Goal: Communication & Community: Answer question/provide support

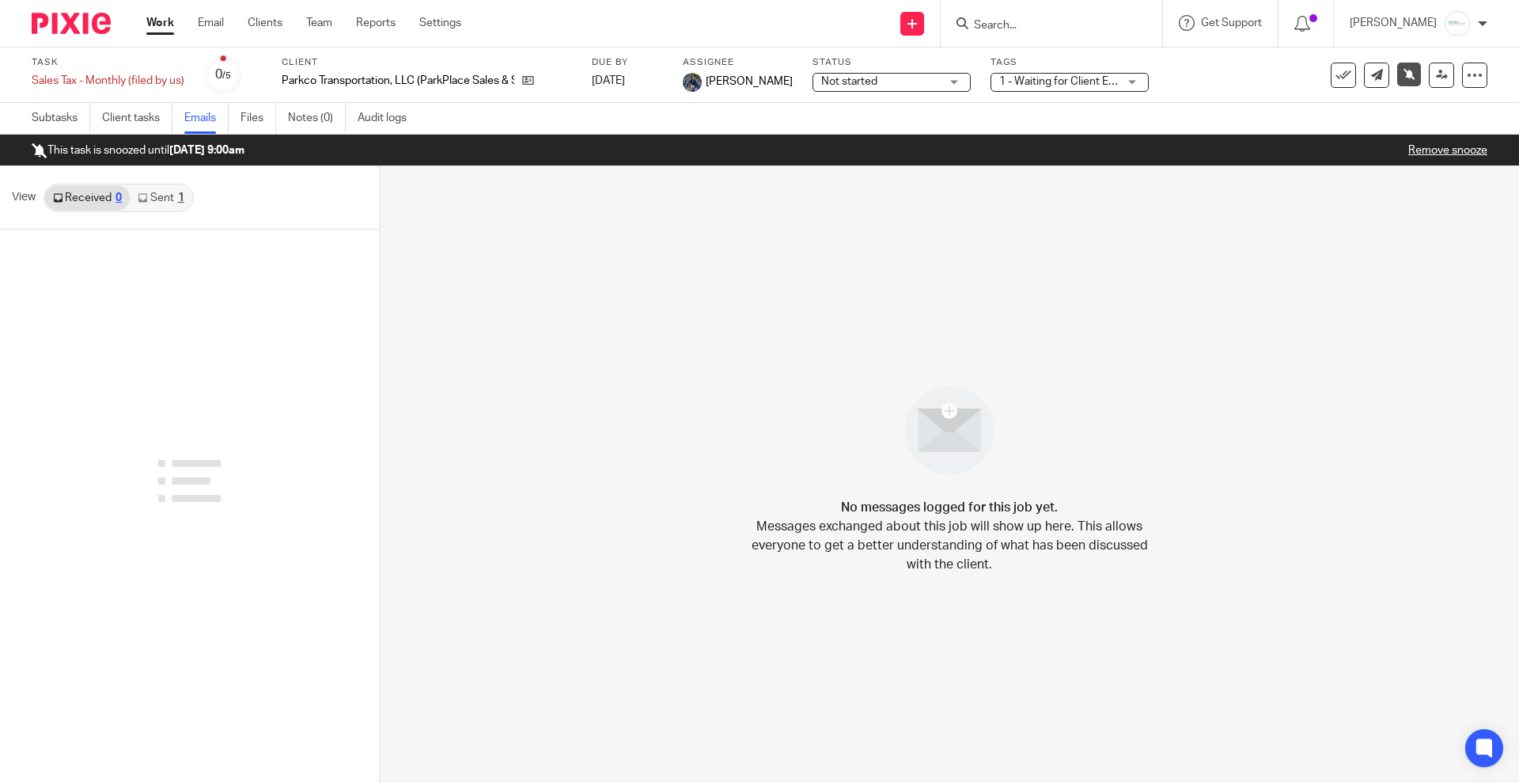
click at [160, 199] on link "Sent 1" at bounding box center [161, 197] width 62 height 25
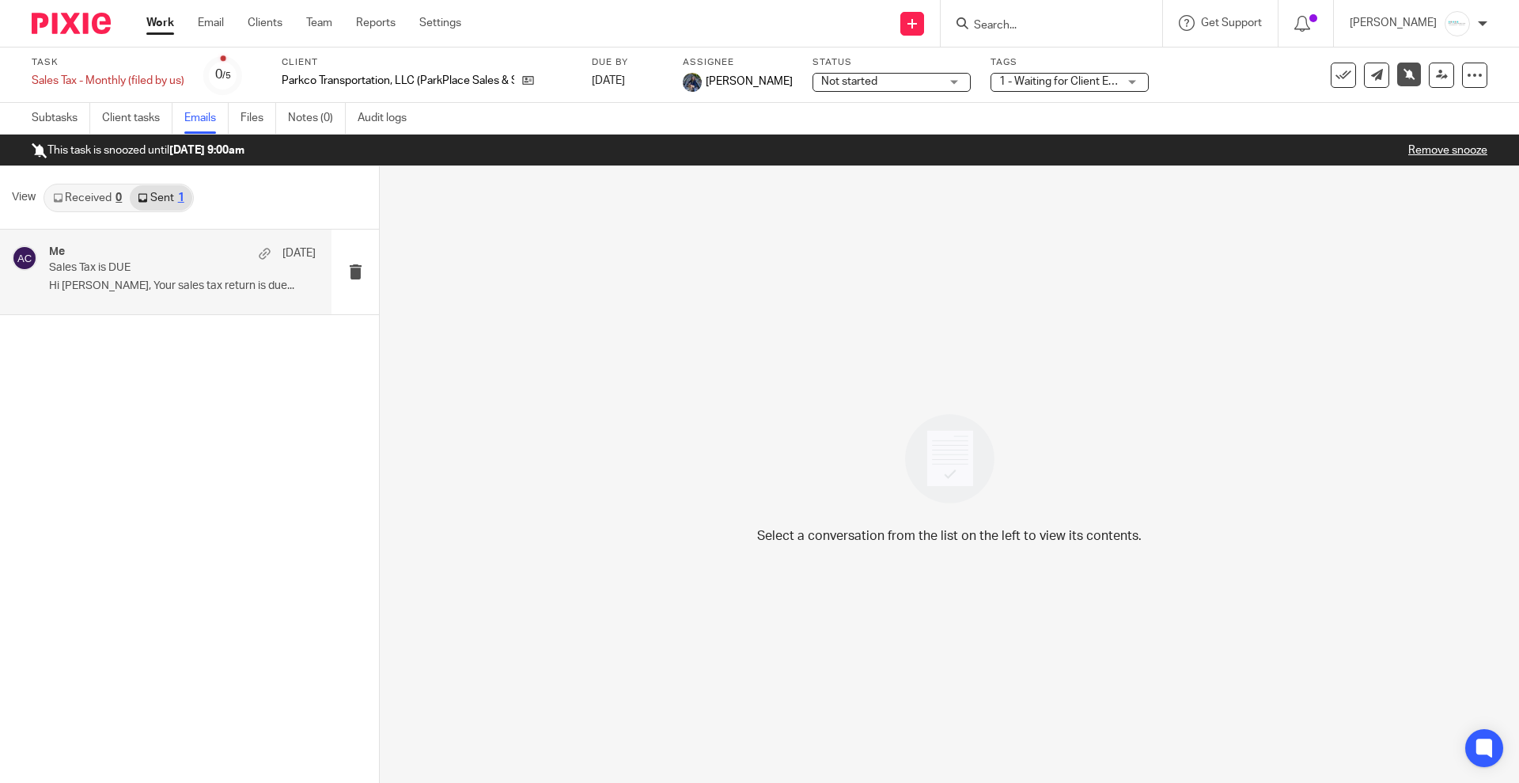
click at [131, 274] on p "Sales Tax is DUE" at bounding box center [156, 267] width 214 height 13
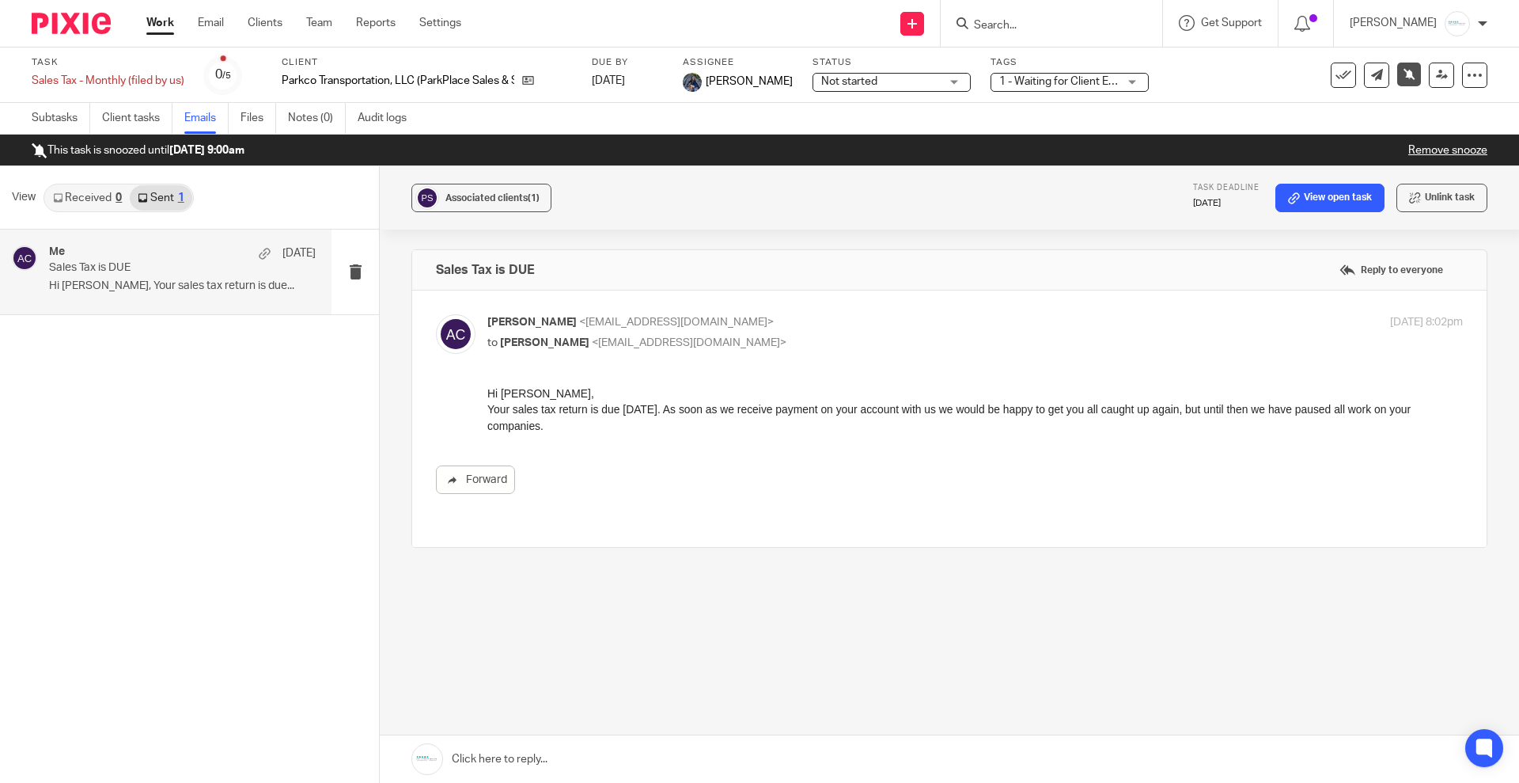
drag, startPoint x: 567, startPoint y: 419, endPoint x: 971, endPoint y: 775, distance: 537.6
click at [487, 389] on div "Hi Parker, Your sales tax return is due TOMORROW. As soon as we receive payment…" at bounding box center [975, 409] width 976 height 48
copy div "Hi Parker, Your sales tax return is due TOMORROW. As soon as we receive payment…"
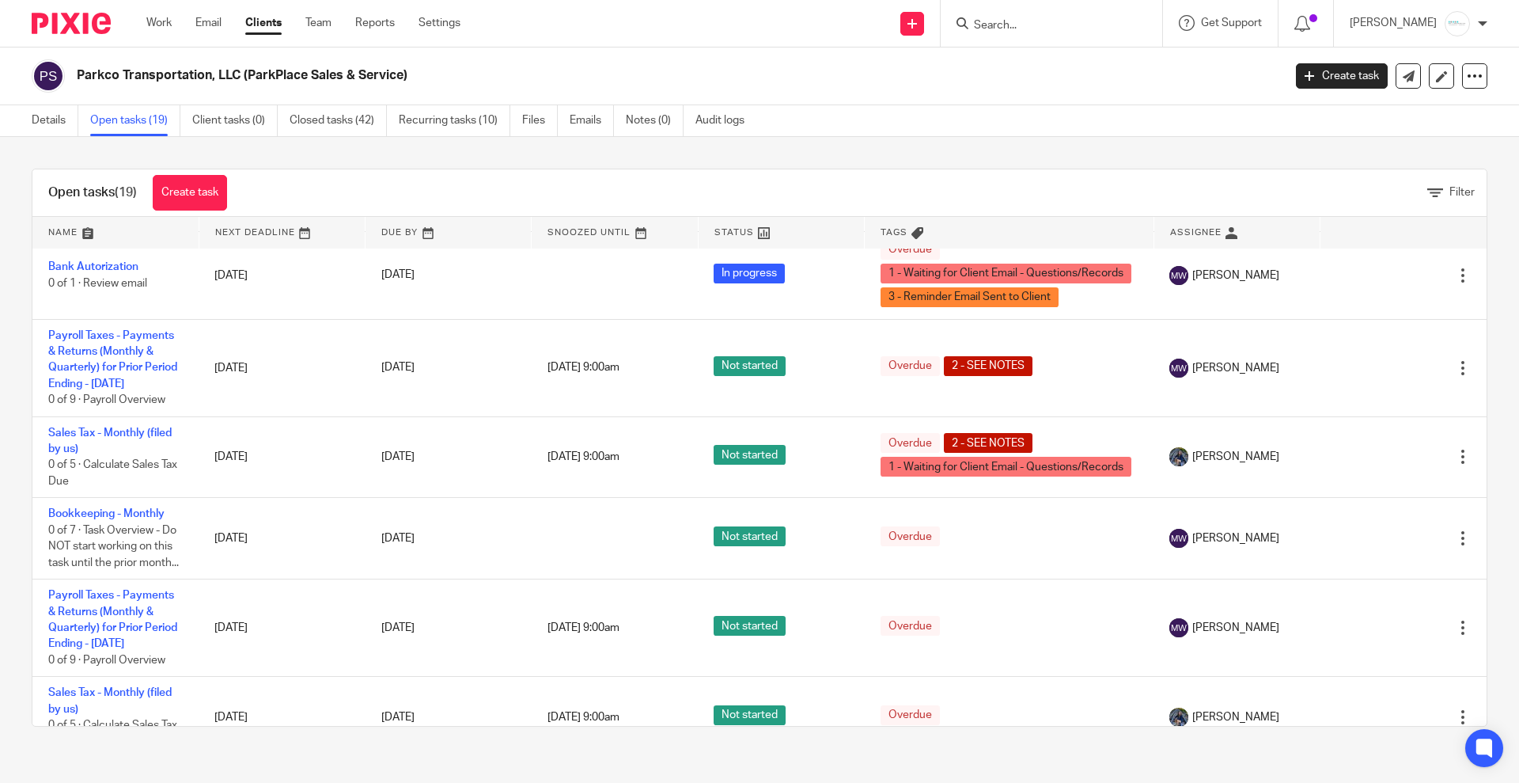
scroll to position [1088, 0]
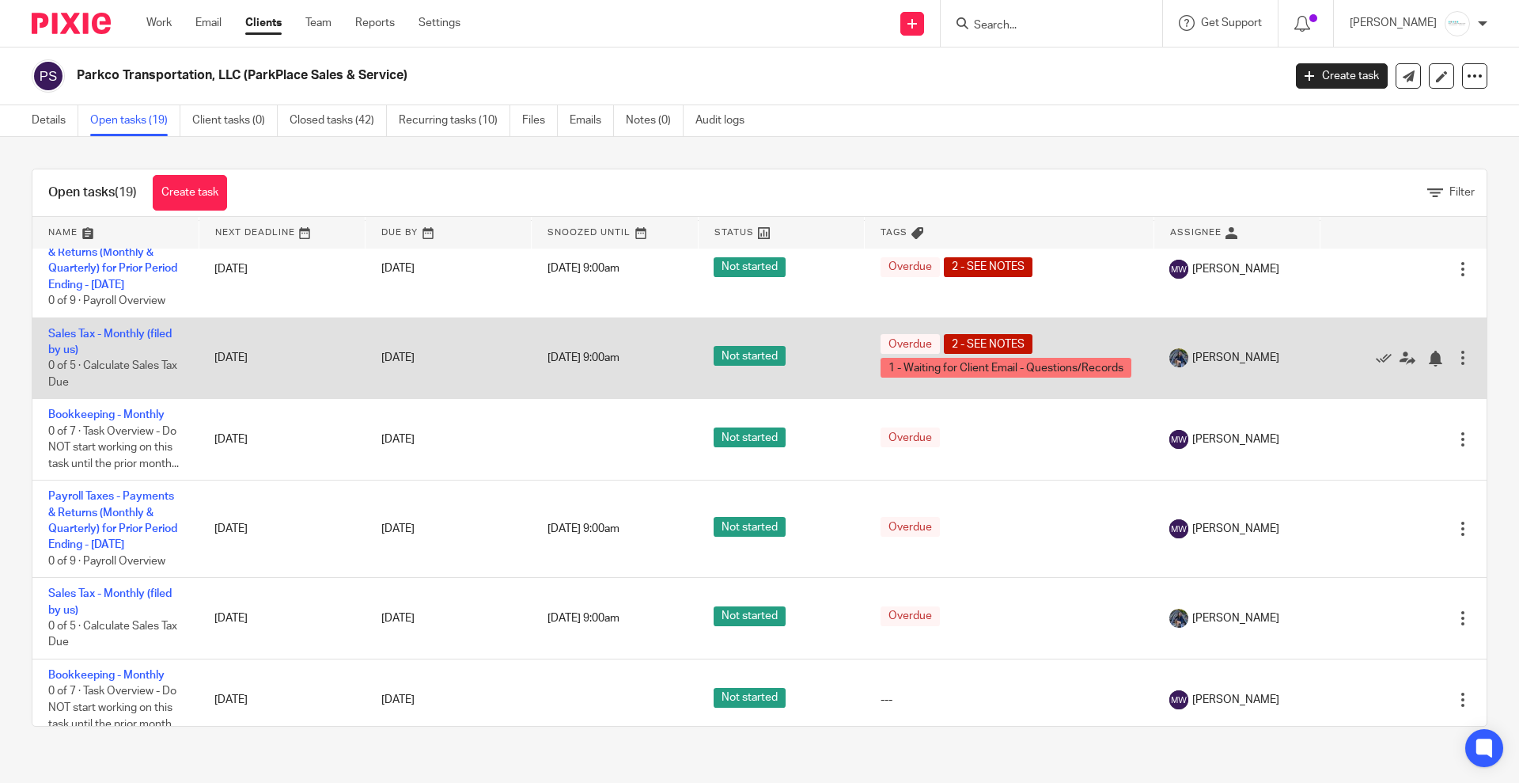
click at [104, 399] on td "Sales Tax - Monthly (filed by us) 0 of 5 · Calculate Sales Tax Due" at bounding box center [115, 357] width 166 height 81
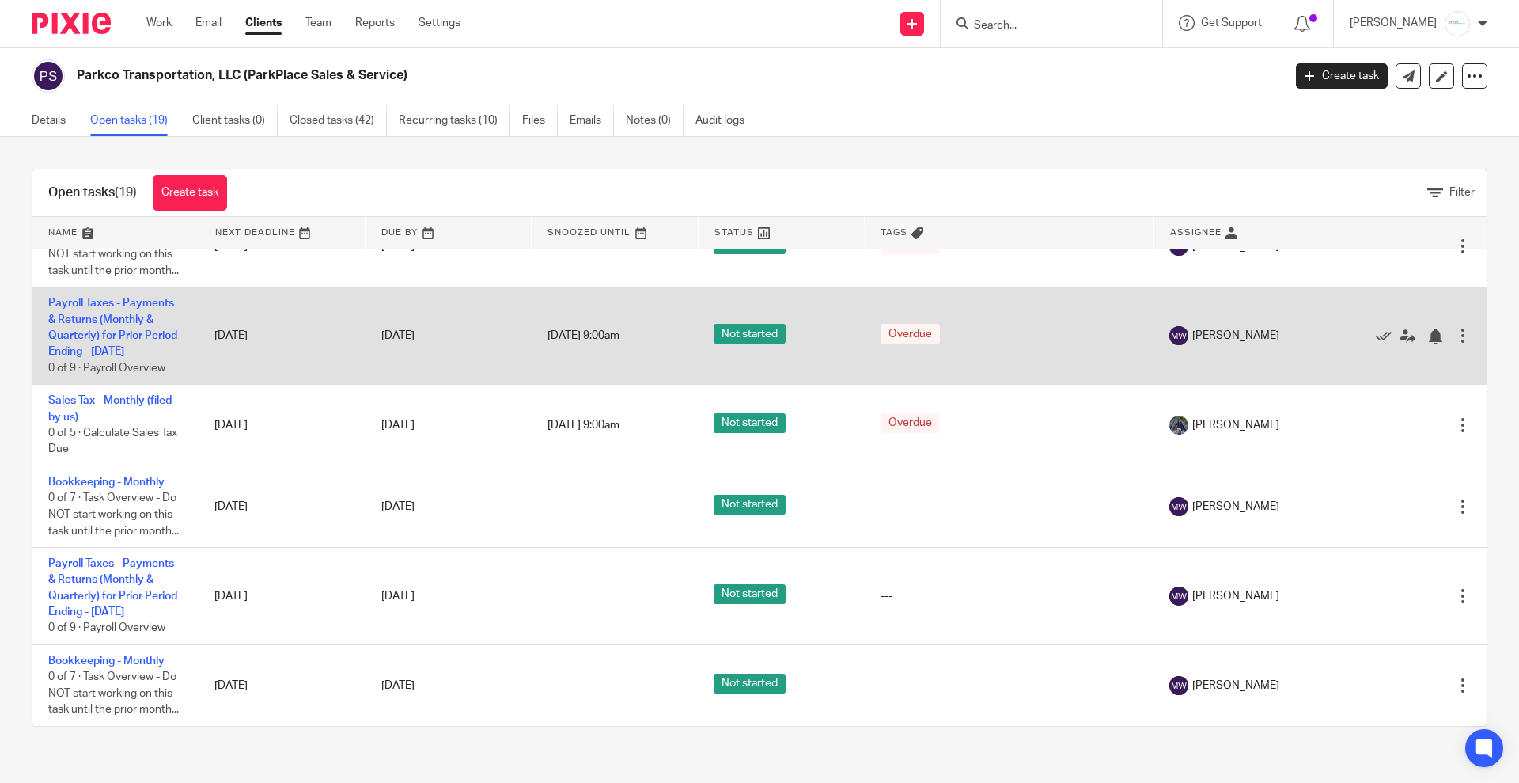
scroll to position [1484, 0]
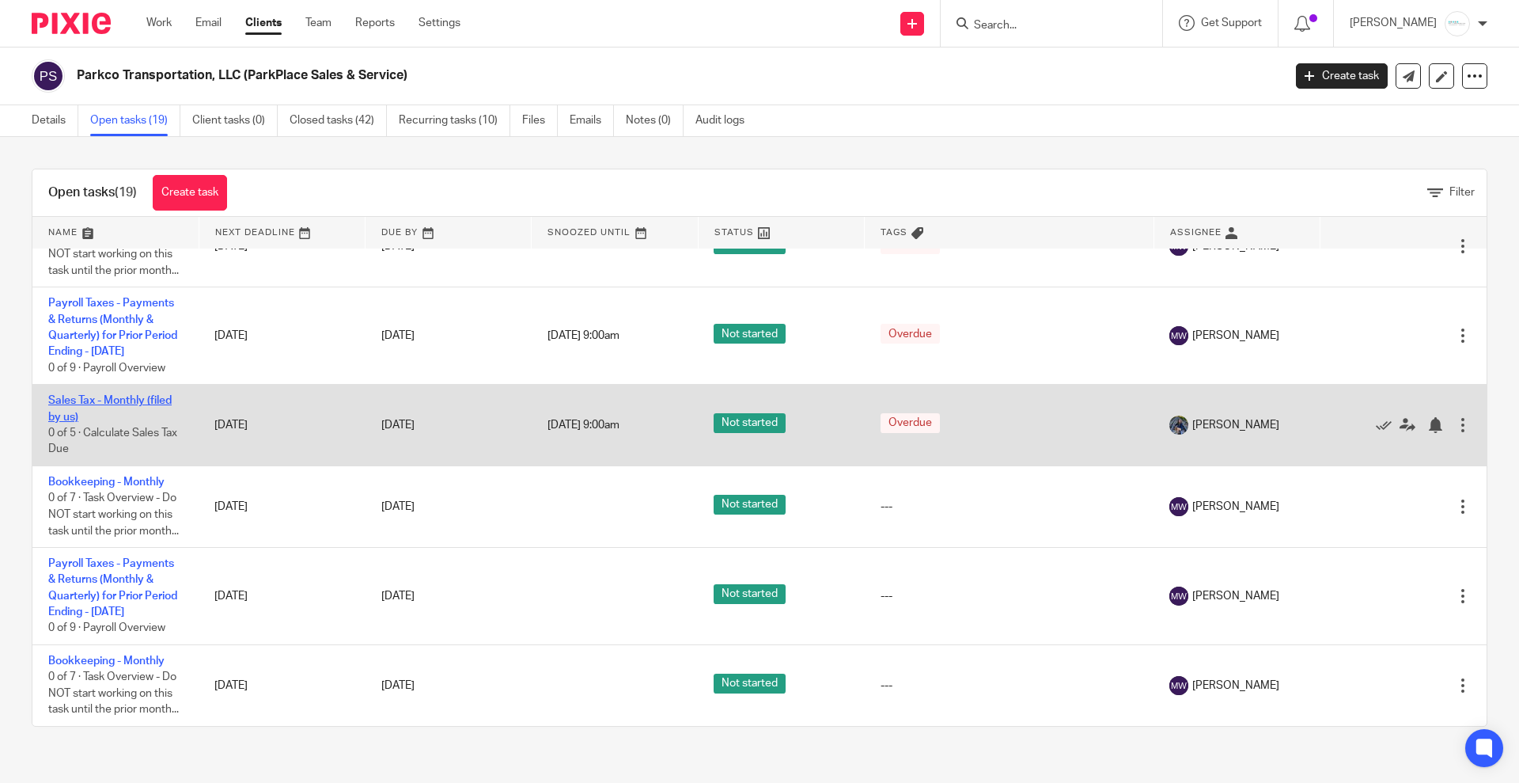
click at [131, 395] on link "Sales Tax - Monthly (filed by us)" at bounding box center [109, 408] width 123 height 27
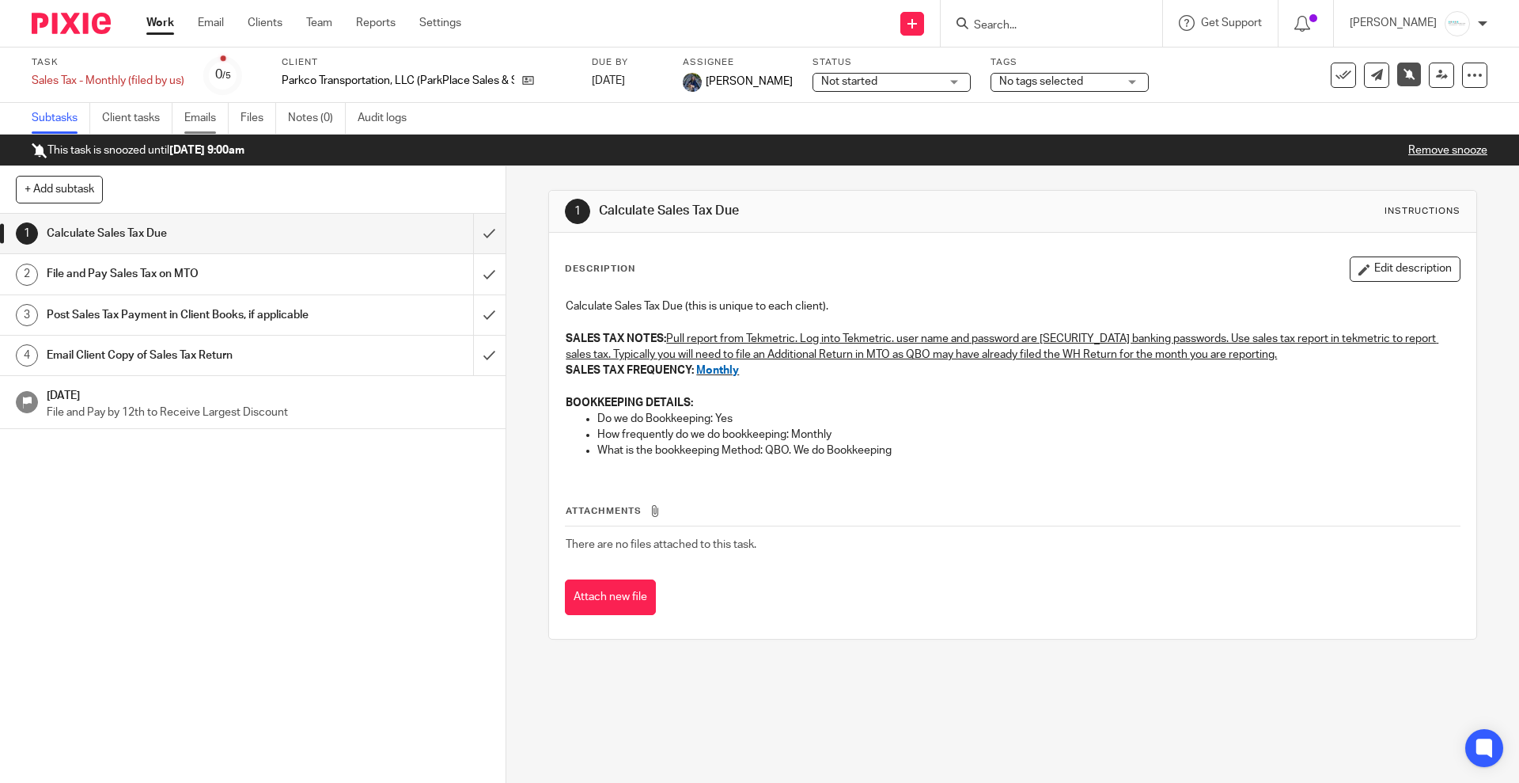
click at [195, 122] on link "Emails" at bounding box center [206, 118] width 44 height 31
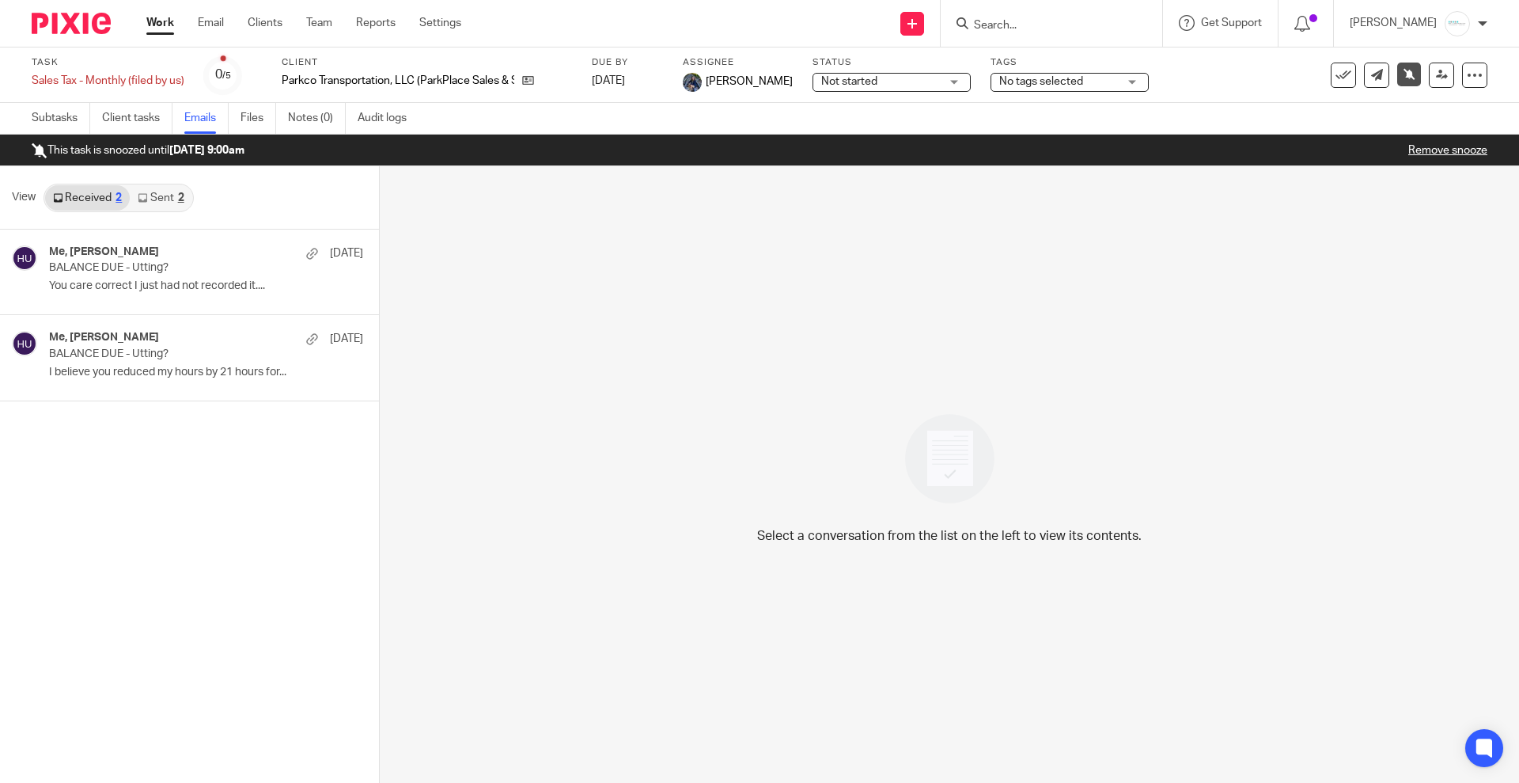
click at [153, 199] on link "Sent 2" at bounding box center [161, 197] width 62 height 25
click at [128, 386] on div "Me, Holly Utting Aug 7 BALANCE DUE - Utting? I believe you reduced my hours by …" at bounding box center [166, 357] width 332 height 85
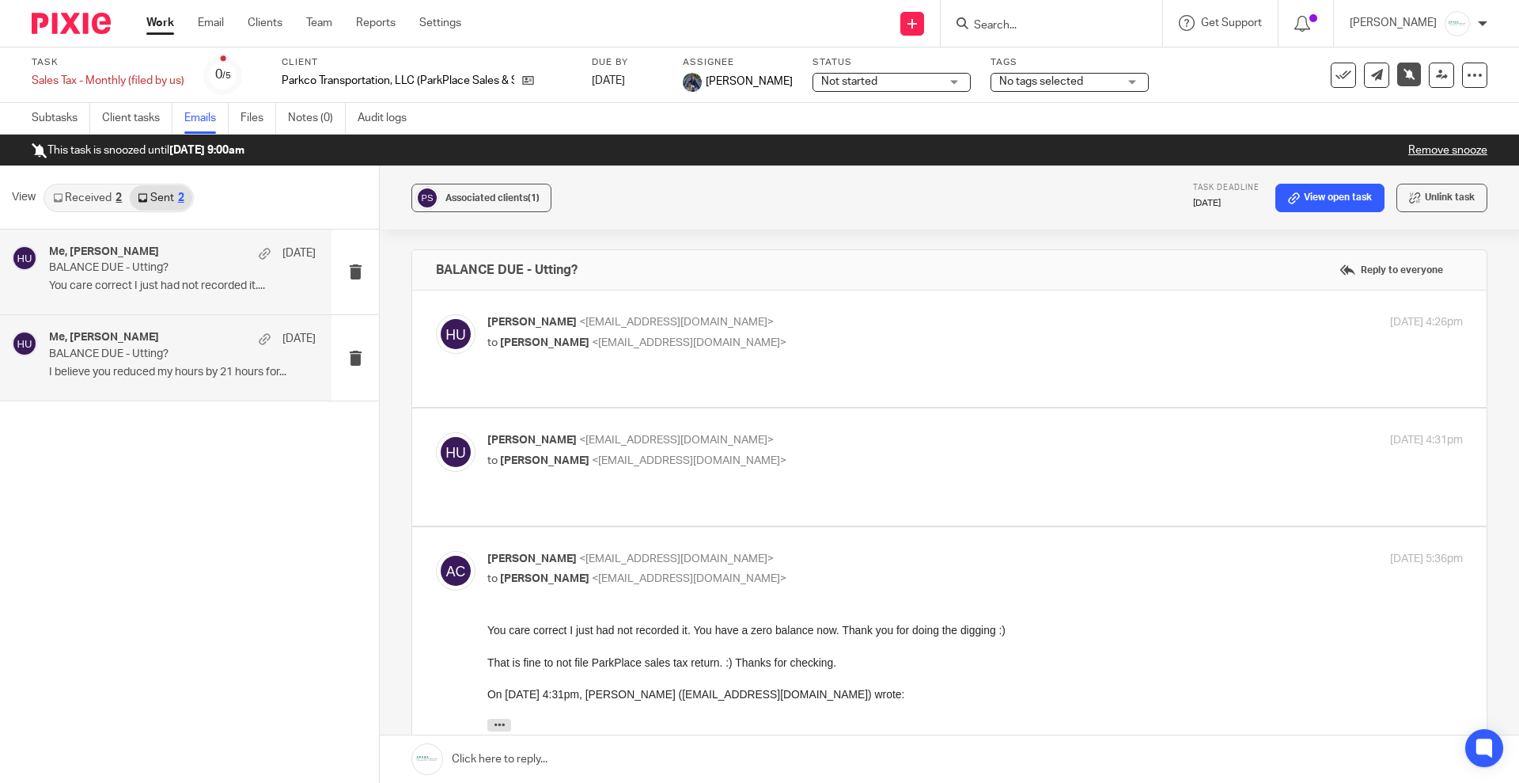
click at [157, 277] on div "Me, Holly Utting Aug 7 BALANCE DUE - Utting? You care correct I just had not re…" at bounding box center [182, 271] width 267 height 53
drag, startPoint x: 639, startPoint y: 430, endPoint x: 650, endPoint y: 438, distance: 13.6
click at [639, 432] on p "Holly Utting <hollyutting@gmail.com>" at bounding box center [812, 440] width 650 height 17
checkbox input "true"
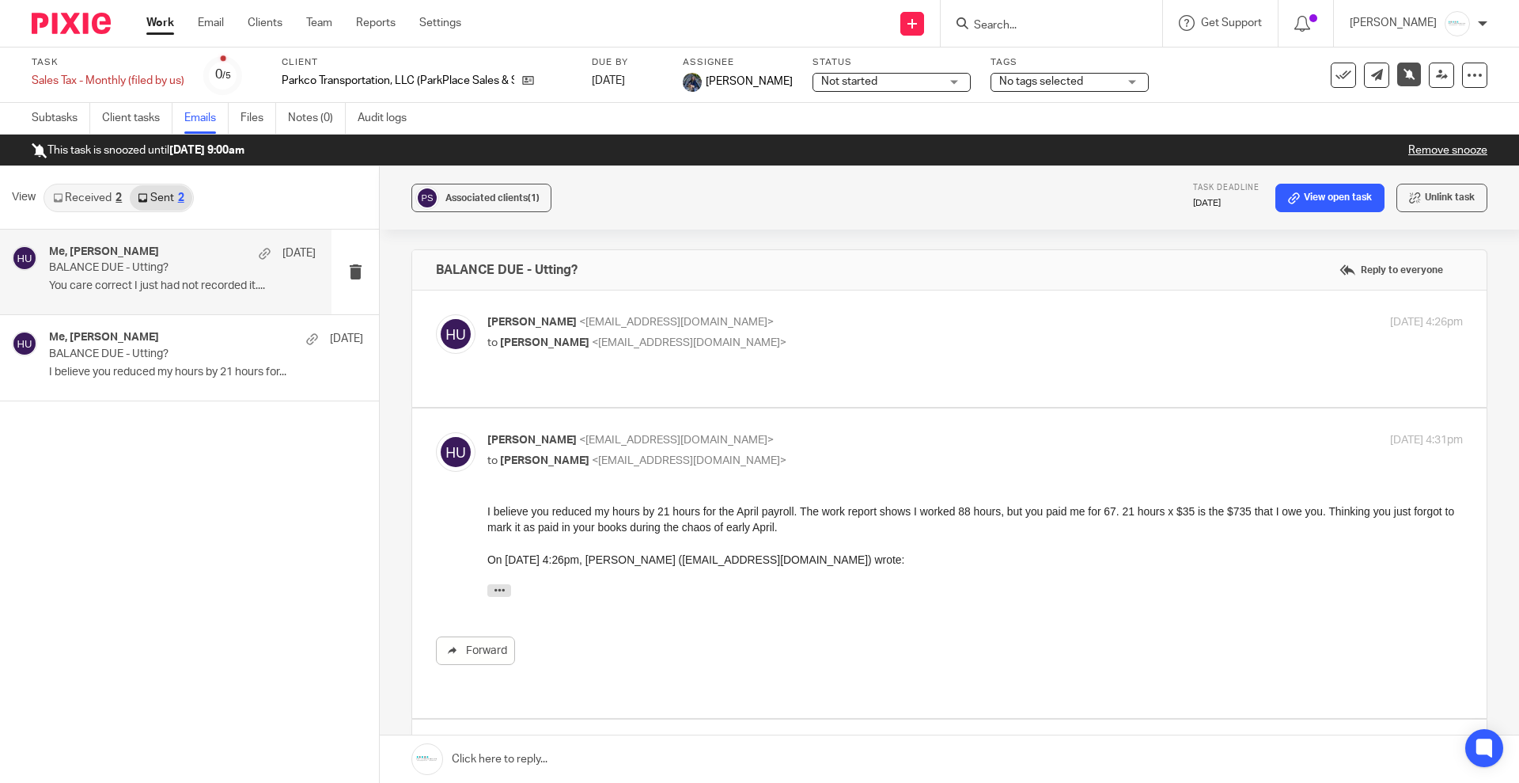
click at [661, 320] on span "<hollyutting@gmail.com>" at bounding box center [676, 321] width 195 height 11
checkbox input "true"
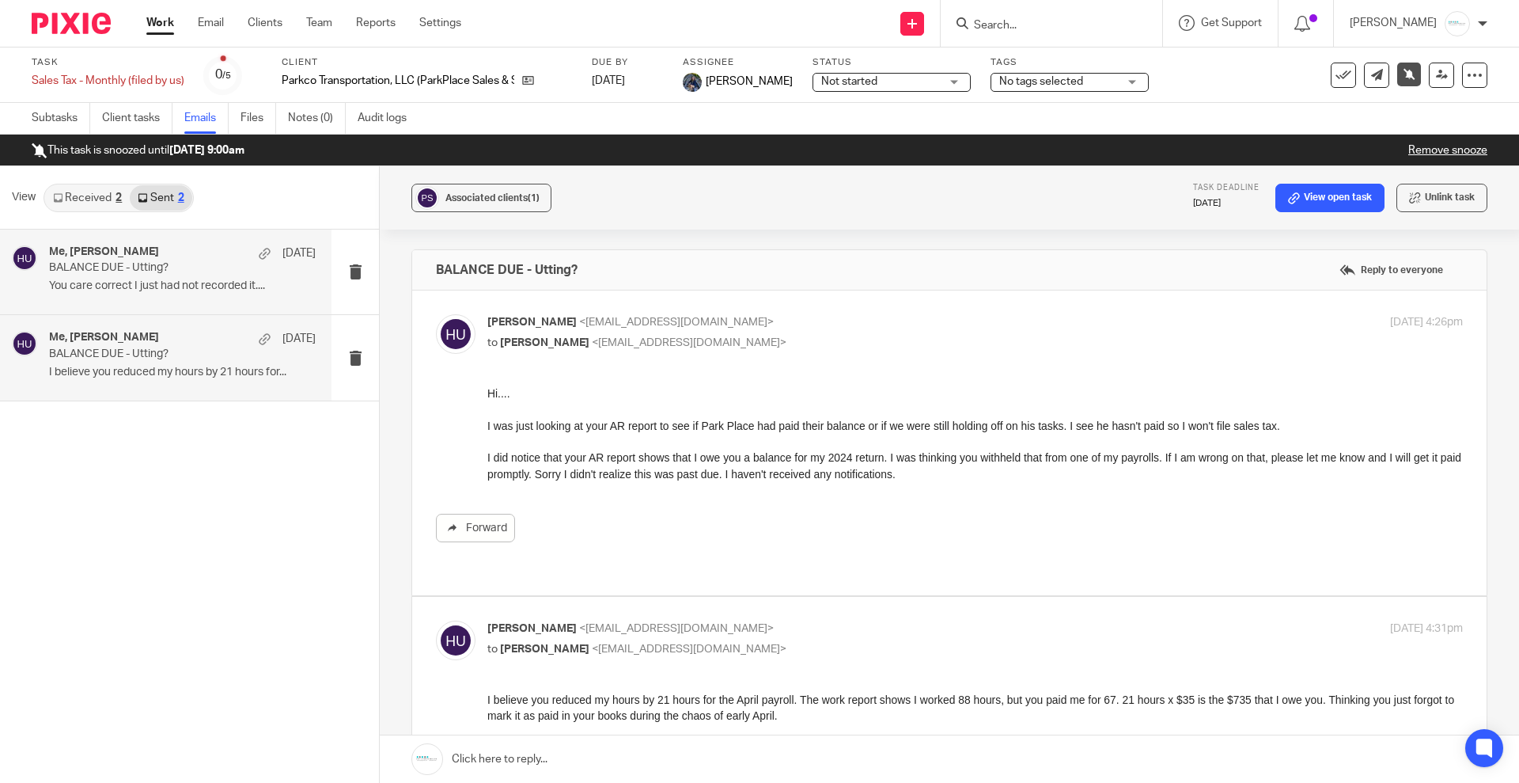
click at [168, 361] on div "Me, Holly Utting Aug 7 BALANCE DUE - Utting? I believe you reduced my hours by …" at bounding box center [182, 357] width 267 height 53
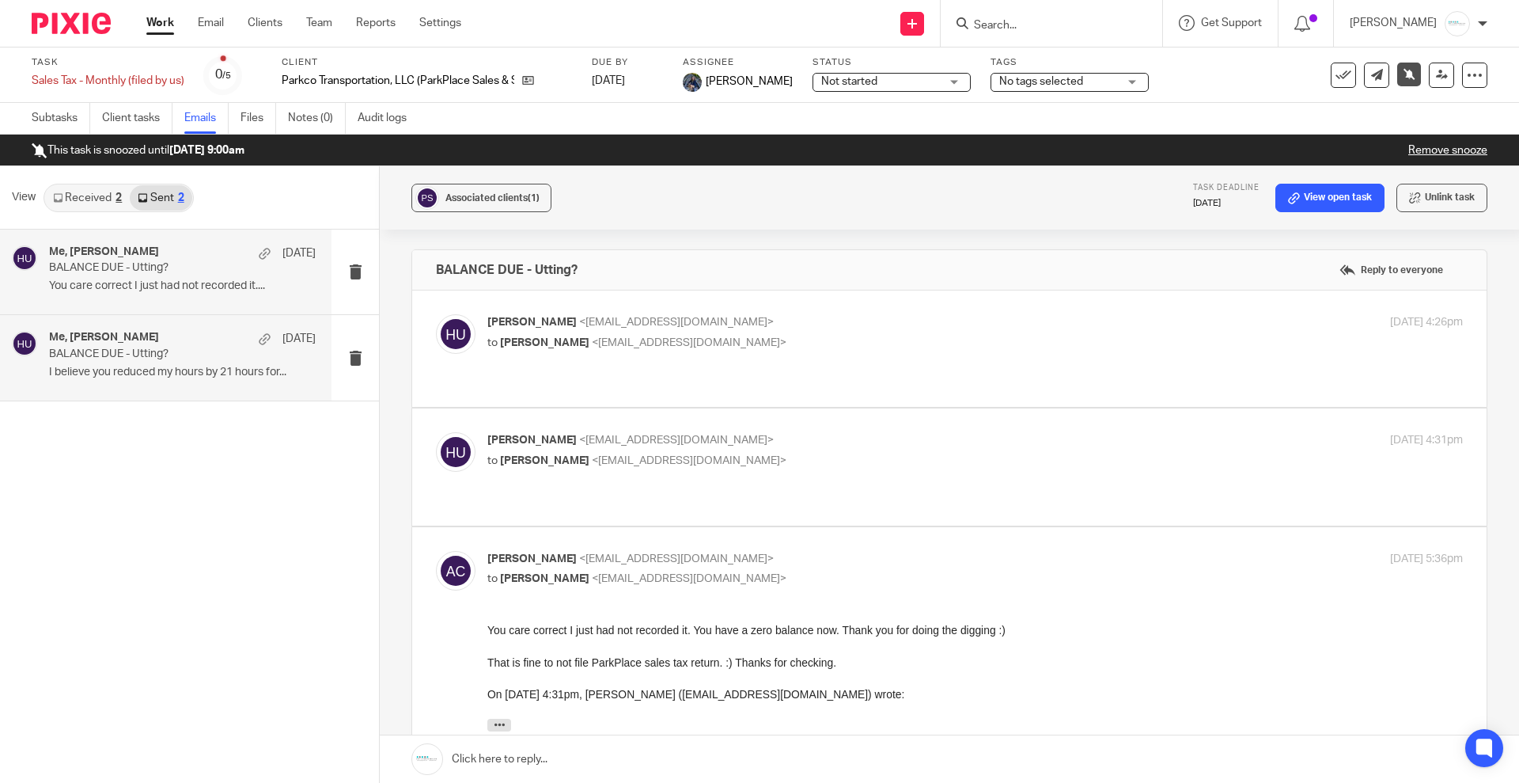
click at [150, 307] on div "Me, Holly Utting Aug 7 BALANCE DUE - Utting? You care correct I just had not re…" at bounding box center [166, 271] width 332 height 85
click at [85, 191] on link "Received 2" at bounding box center [87, 197] width 85 height 25
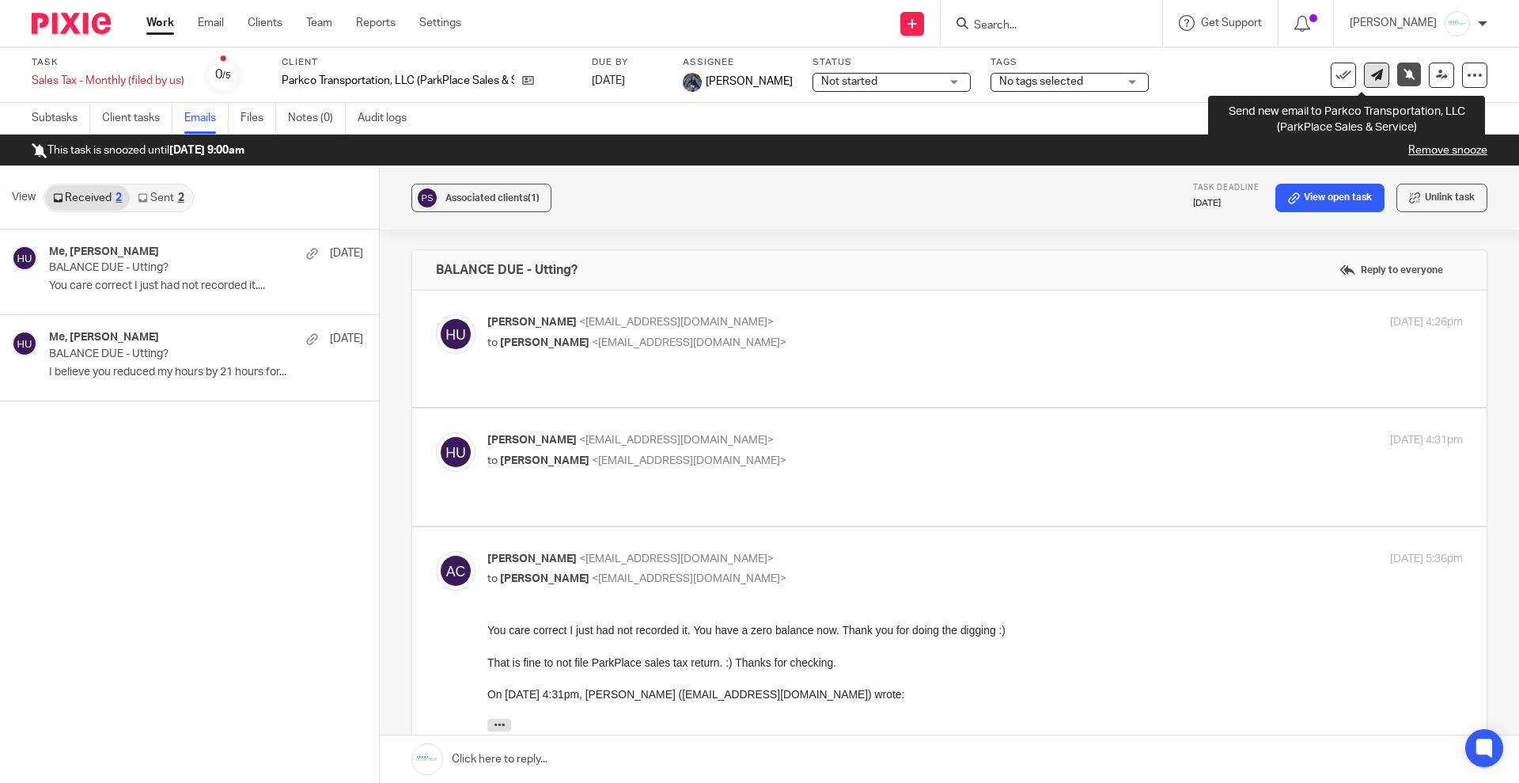
click at [1364, 81] on link at bounding box center [1376, 75] width 25 height 25
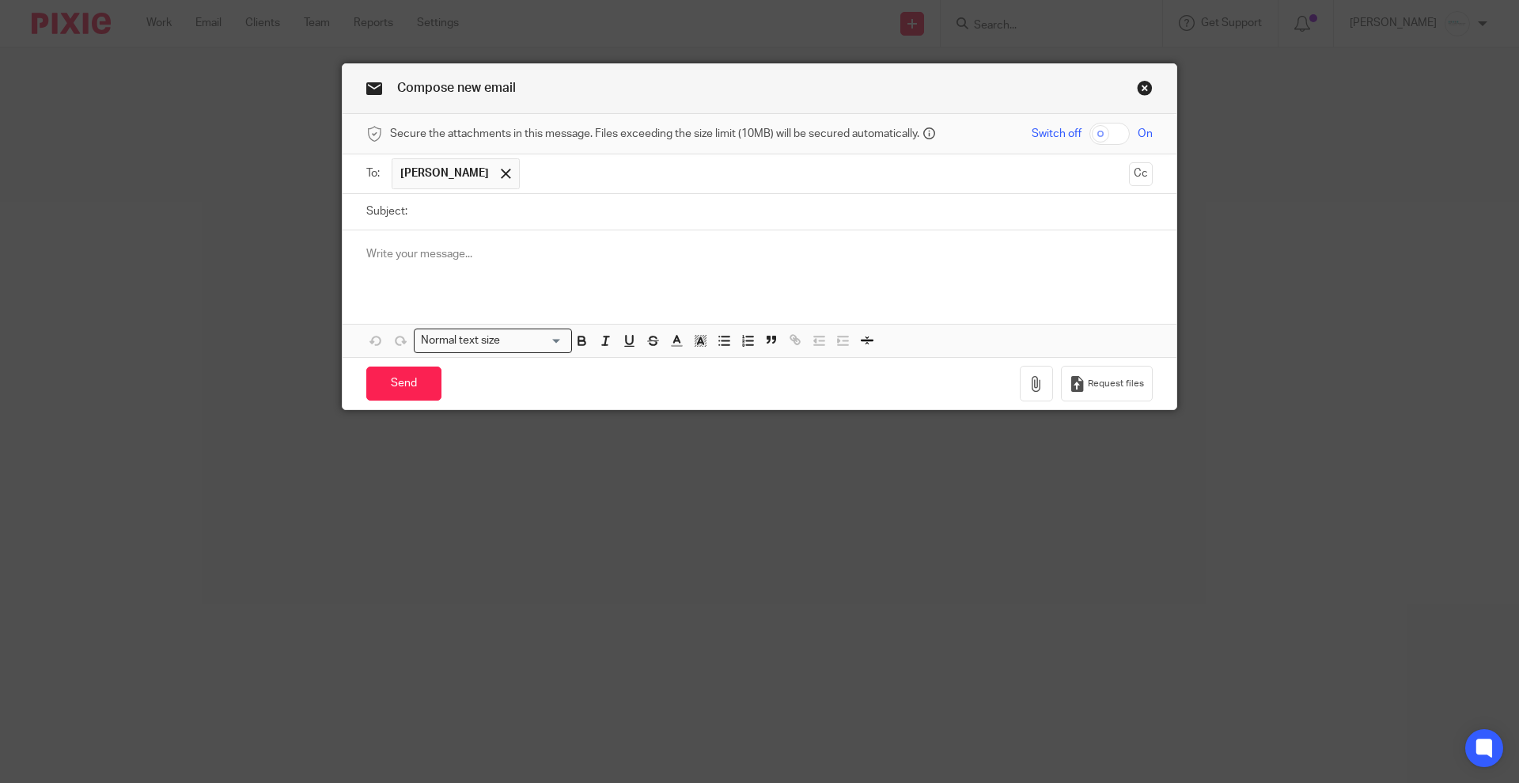
drag, startPoint x: 484, startPoint y: 214, endPoint x: 494, endPoint y: 211, distance: 10.0
click at [484, 215] on input "Subject:" at bounding box center [783, 212] width 737 height 36
type input "Sales Tax Due for July"
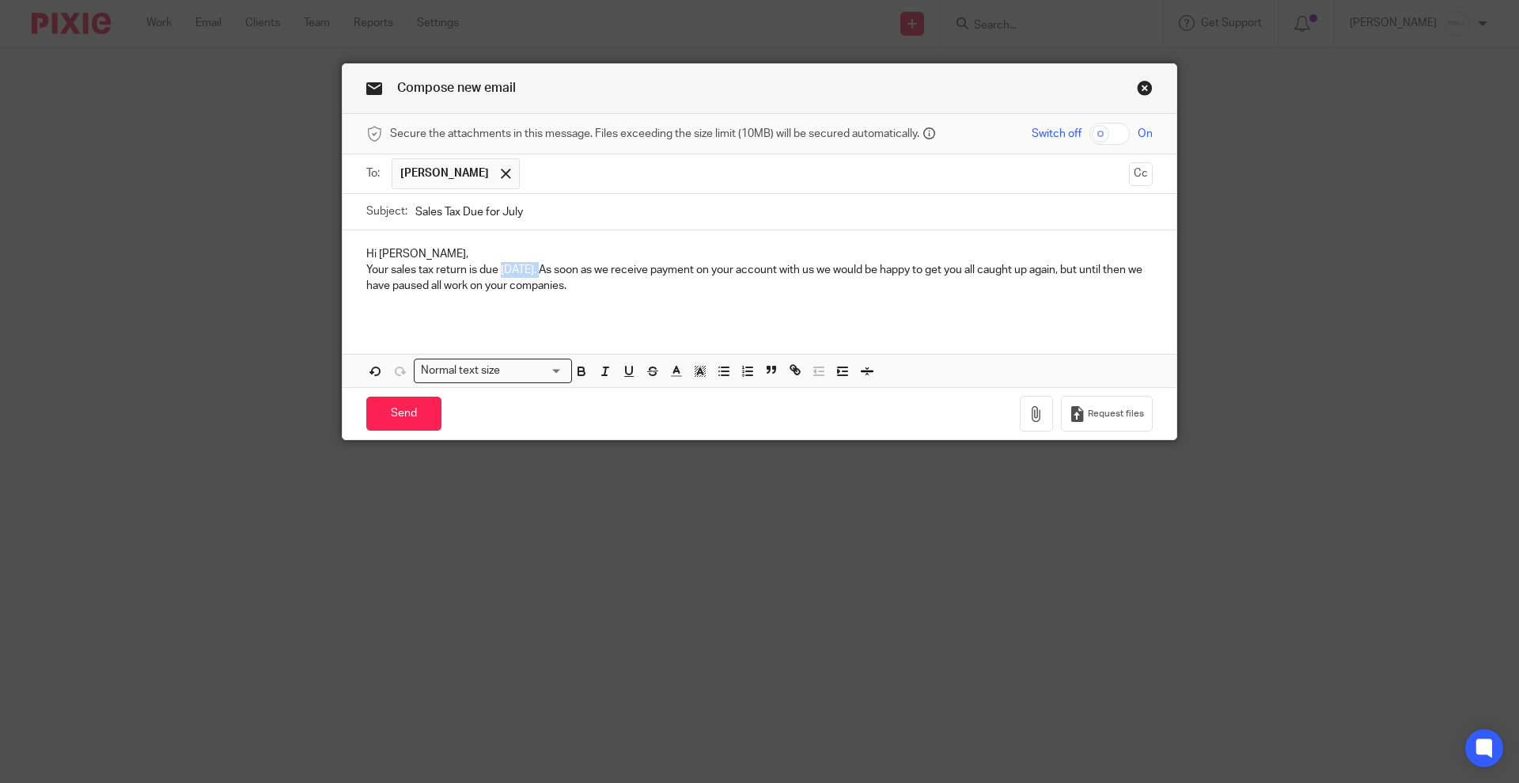
drag, startPoint x: 495, startPoint y: 267, endPoint x: 583, endPoint y: 257, distance: 88.4
click at [556, 269] on p "Your sales tax return is due [DATE]. As soon as we receive payment on your acco…" at bounding box center [759, 278] width 786 height 32
click at [409, 407] on input "Send" at bounding box center [403, 413] width 75 height 34
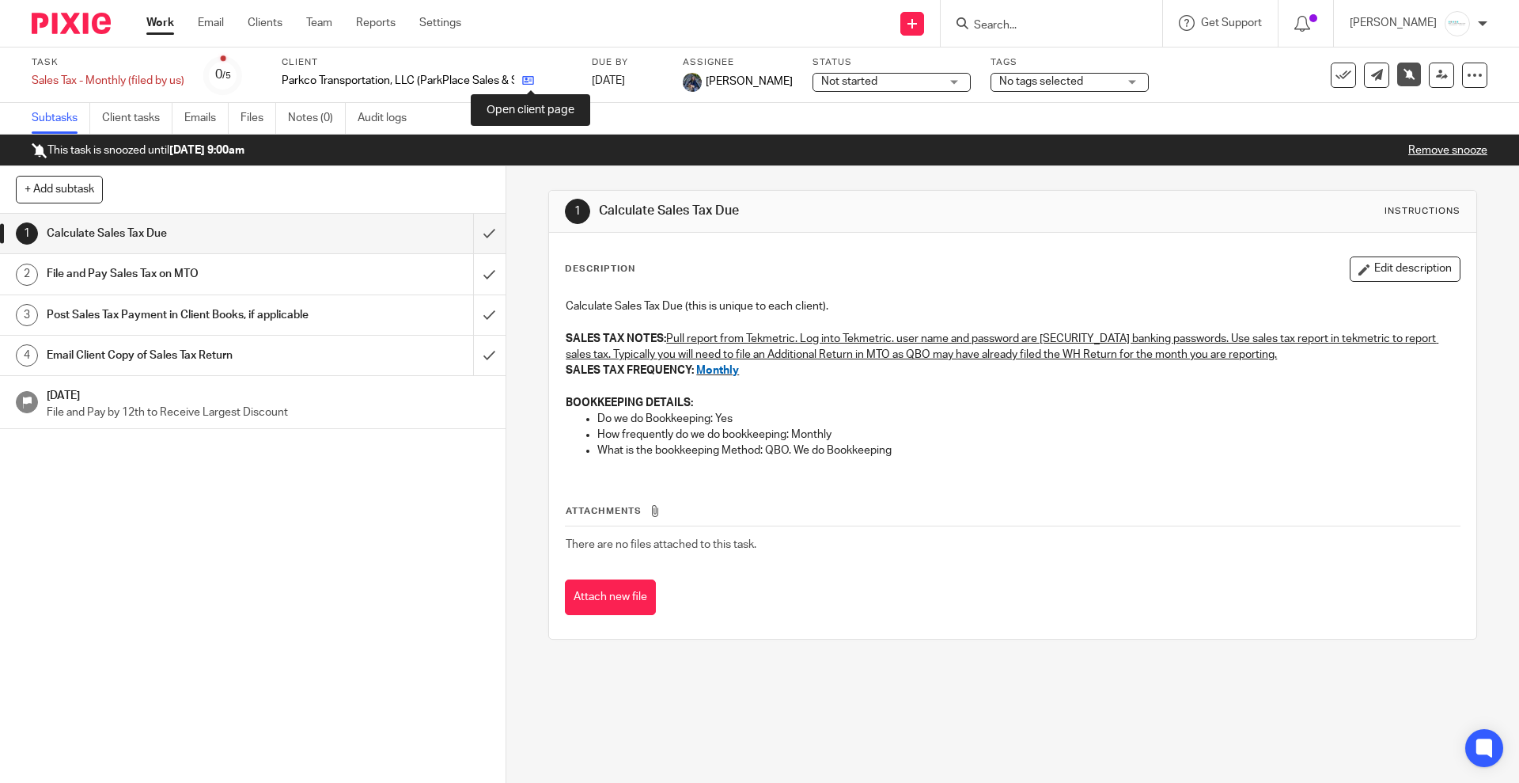
click at [528, 78] on icon at bounding box center [528, 80] width 12 height 12
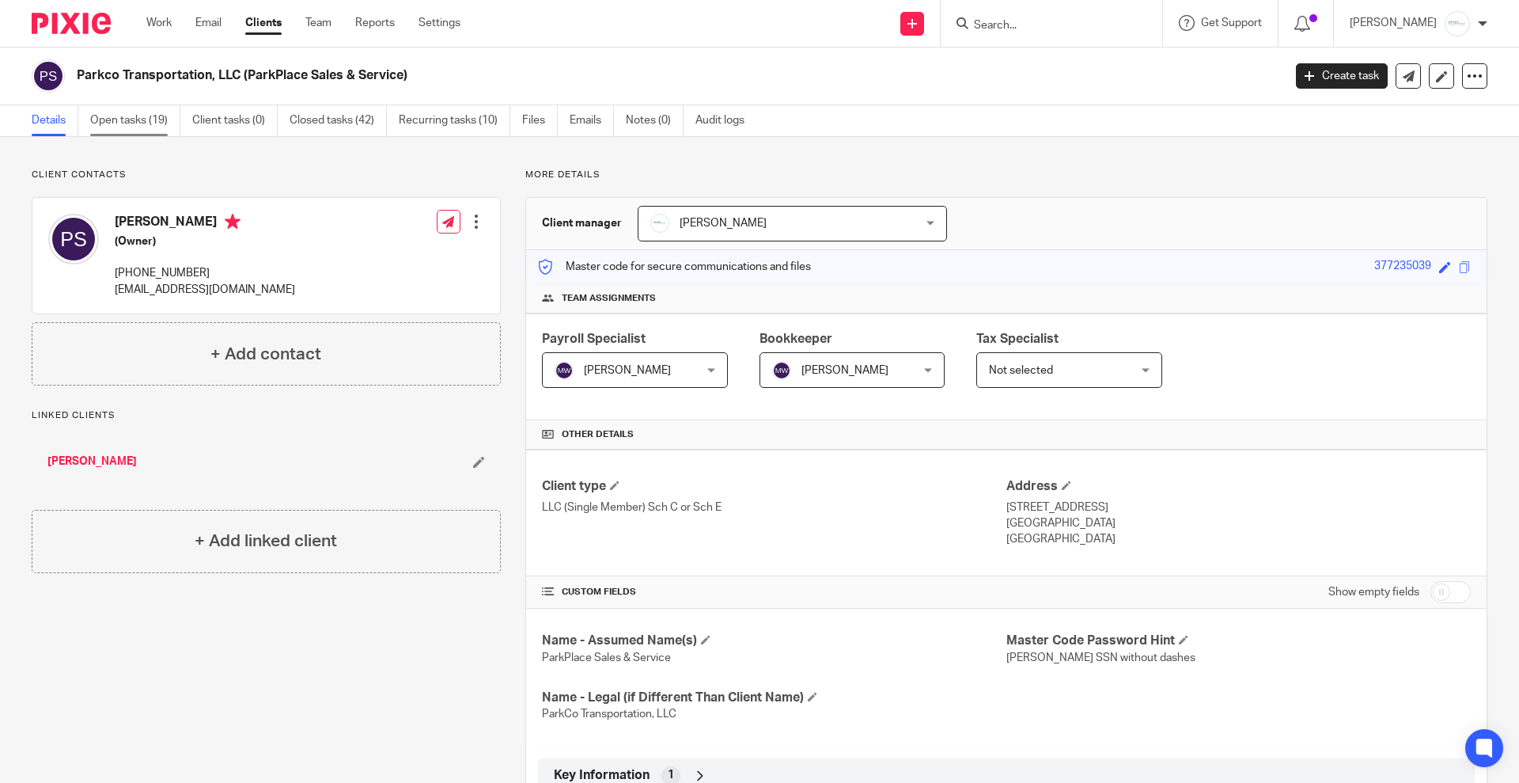
click at [138, 122] on link "Open tasks (19)" at bounding box center [135, 120] width 90 height 31
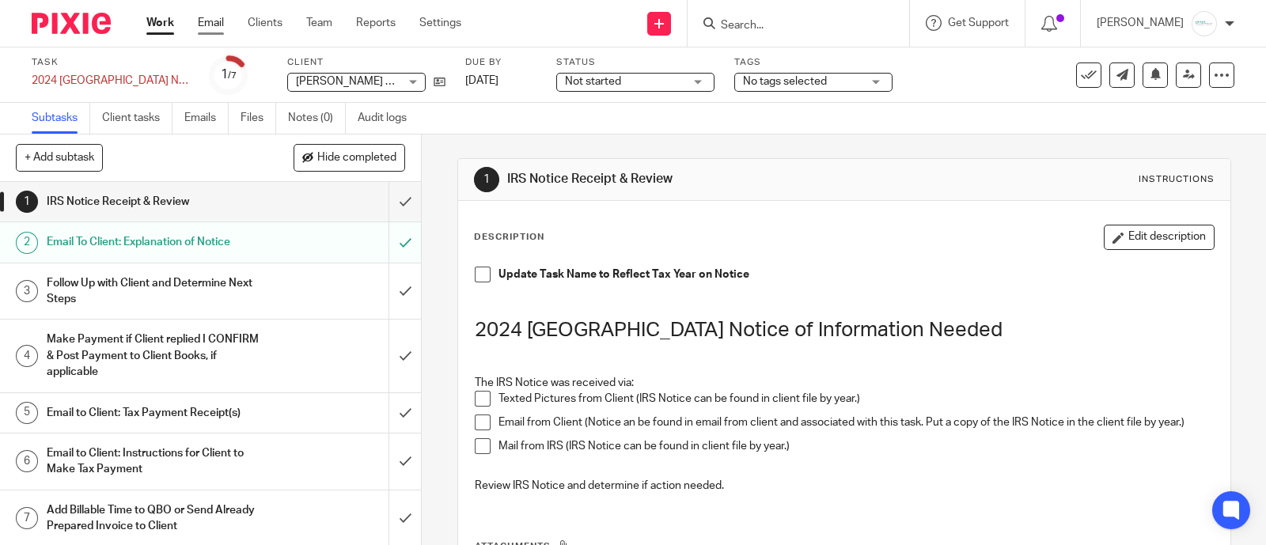
click at [214, 21] on link "Email" at bounding box center [211, 23] width 26 height 16
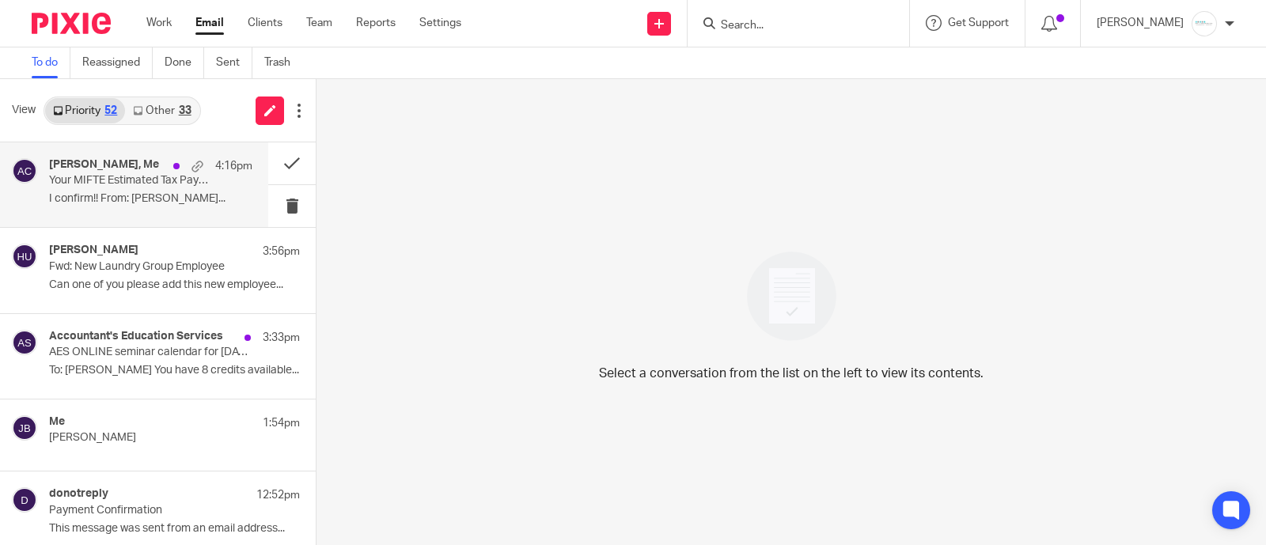
click at [104, 195] on p "I confirm!! From: Amy Corfixsen..." at bounding box center [150, 198] width 203 height 13
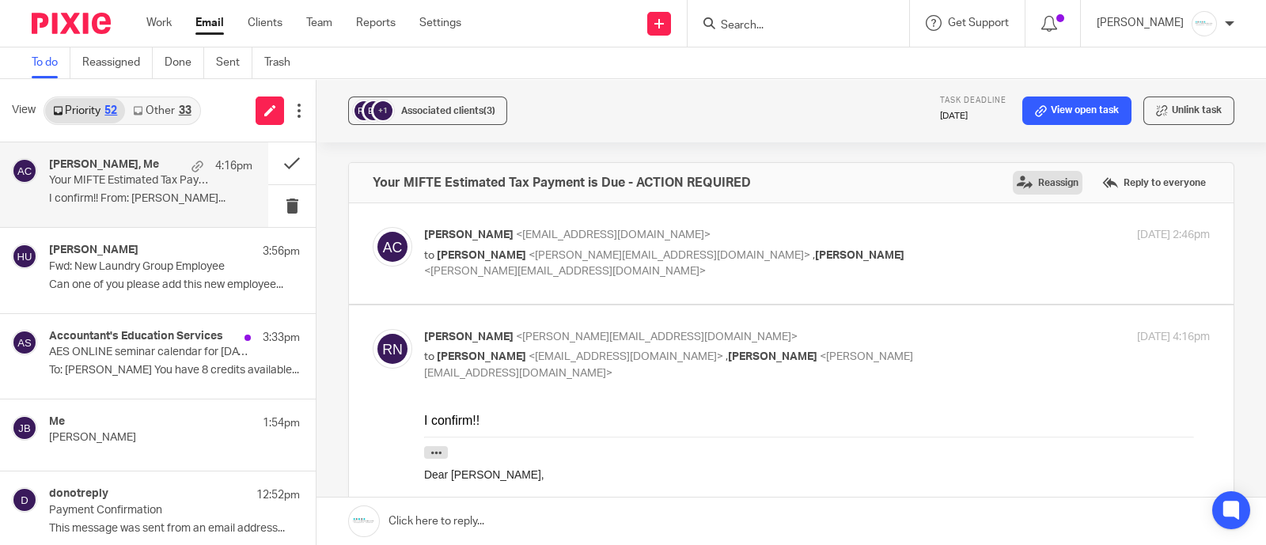
click at [1022, 172] on label "Reassign" at bounding box center [1048, 183] width 70 height 24
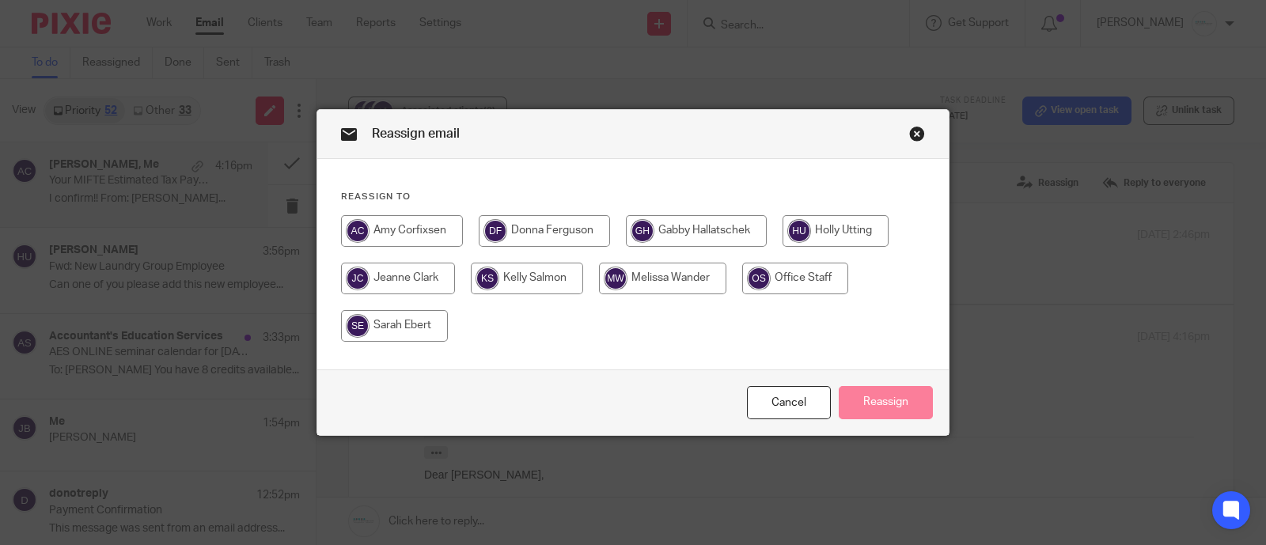
click at [666, 270] on input "radio" at bounding box center [662, 279] width 127 height 32
radio input "true"
click at [885, 415] on button "Reassign" at bounding box center [886, 403] width 94 height 34
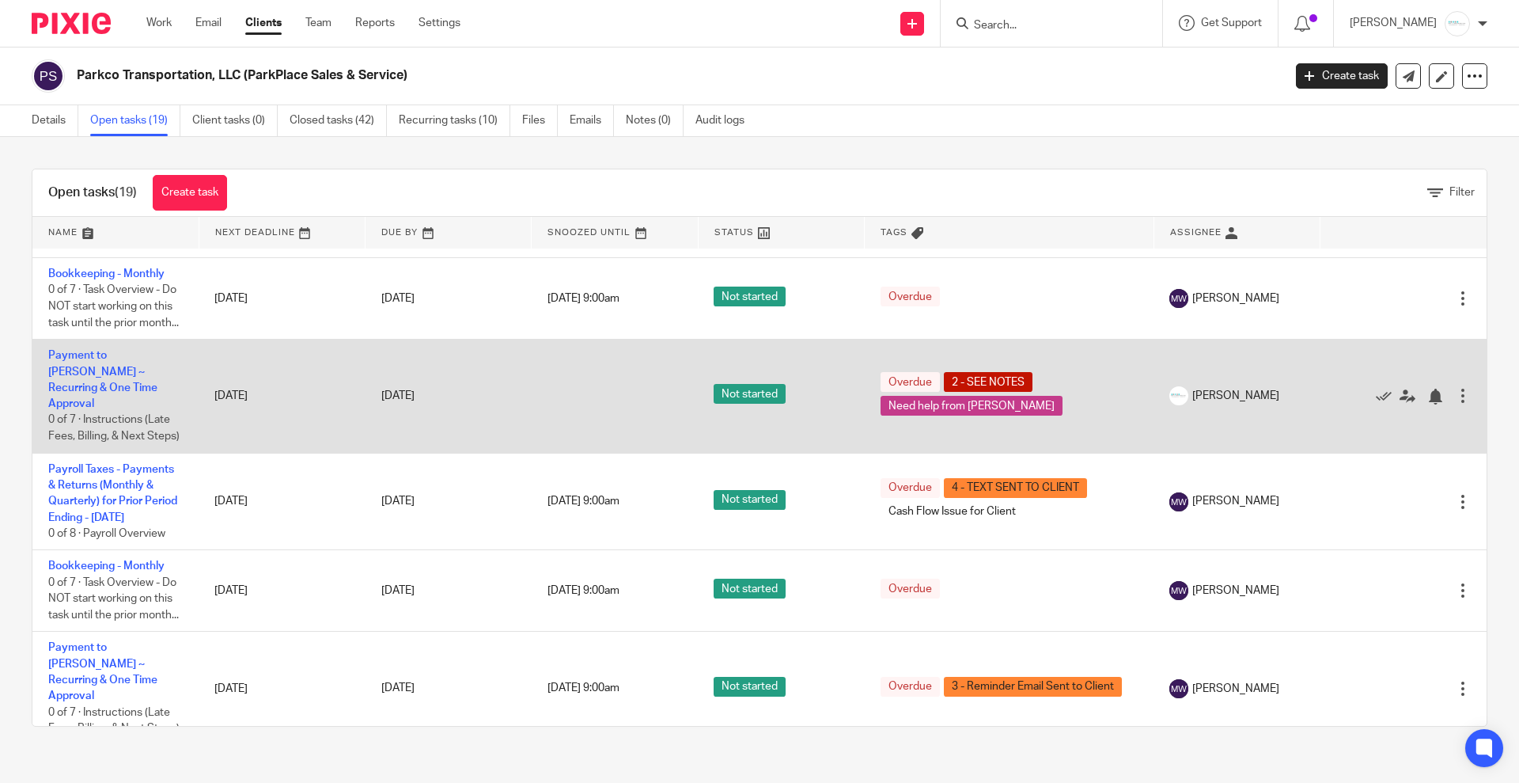
scroll to position [692, 0]
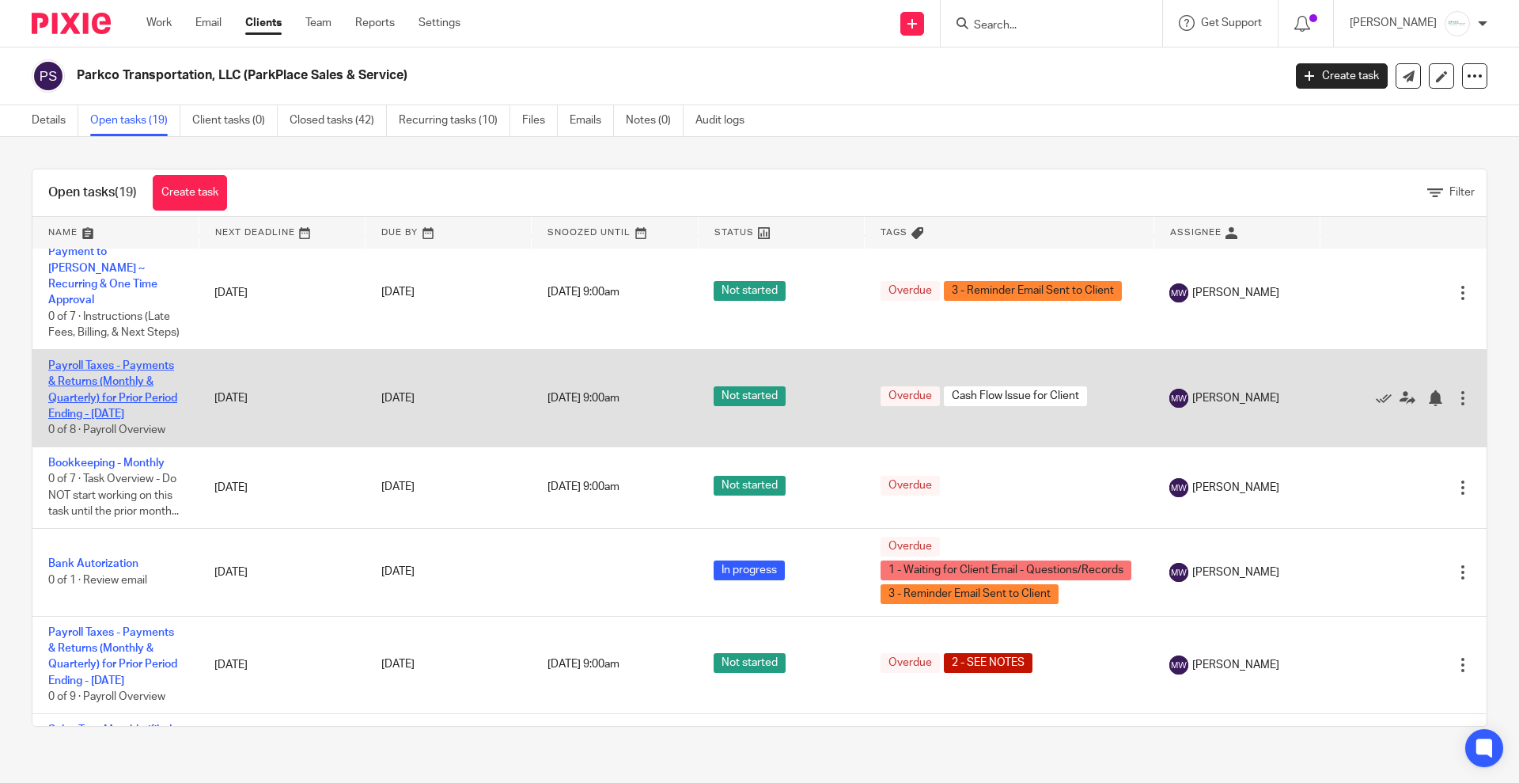
click at [109, 419] on link "Payroll Taxes - Payments & Returns (Monthly & Quarterly) for Prior Period Endin…" at bounding box center [112, 389] width 129 height 59
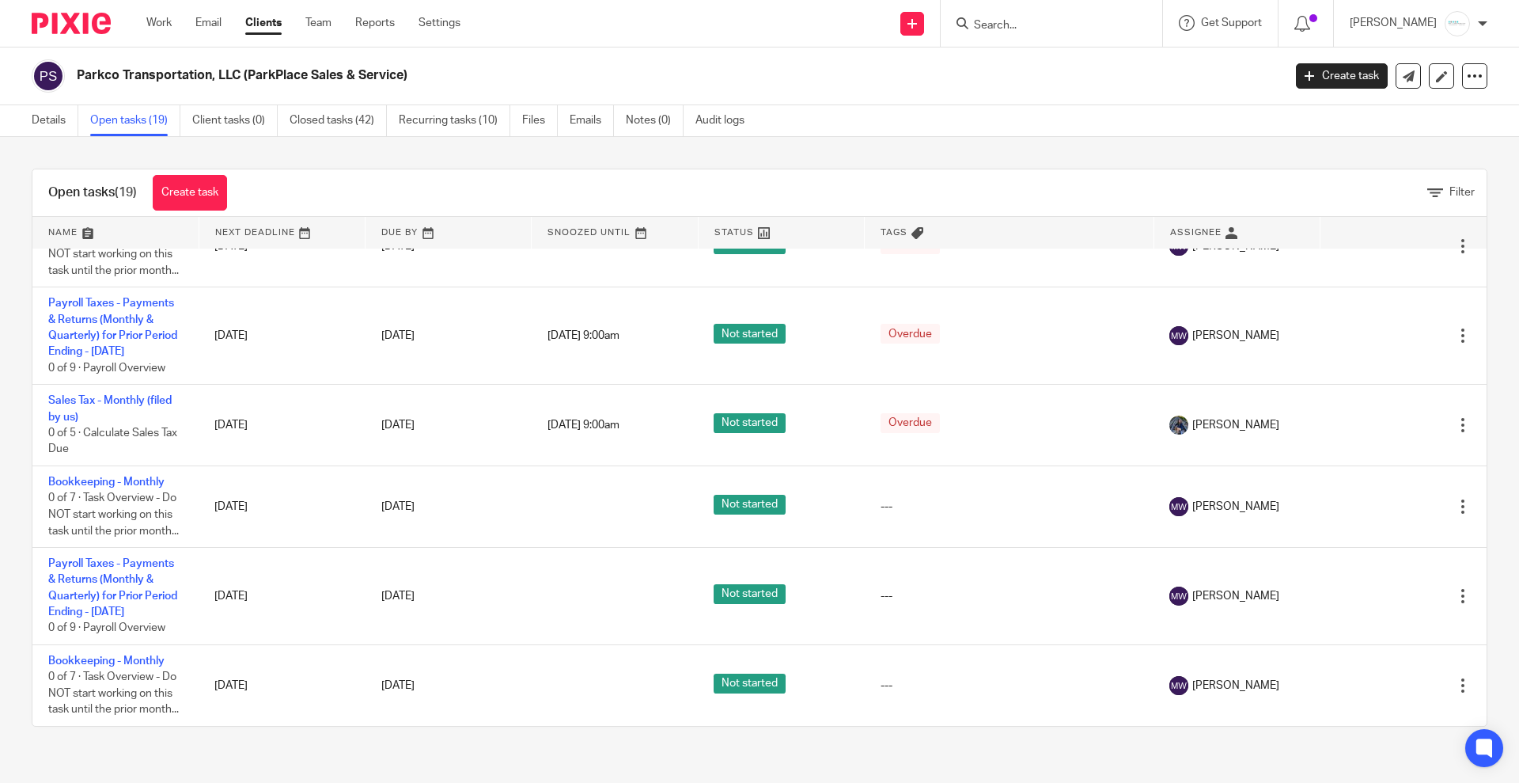
scroll to position [1385, 0]
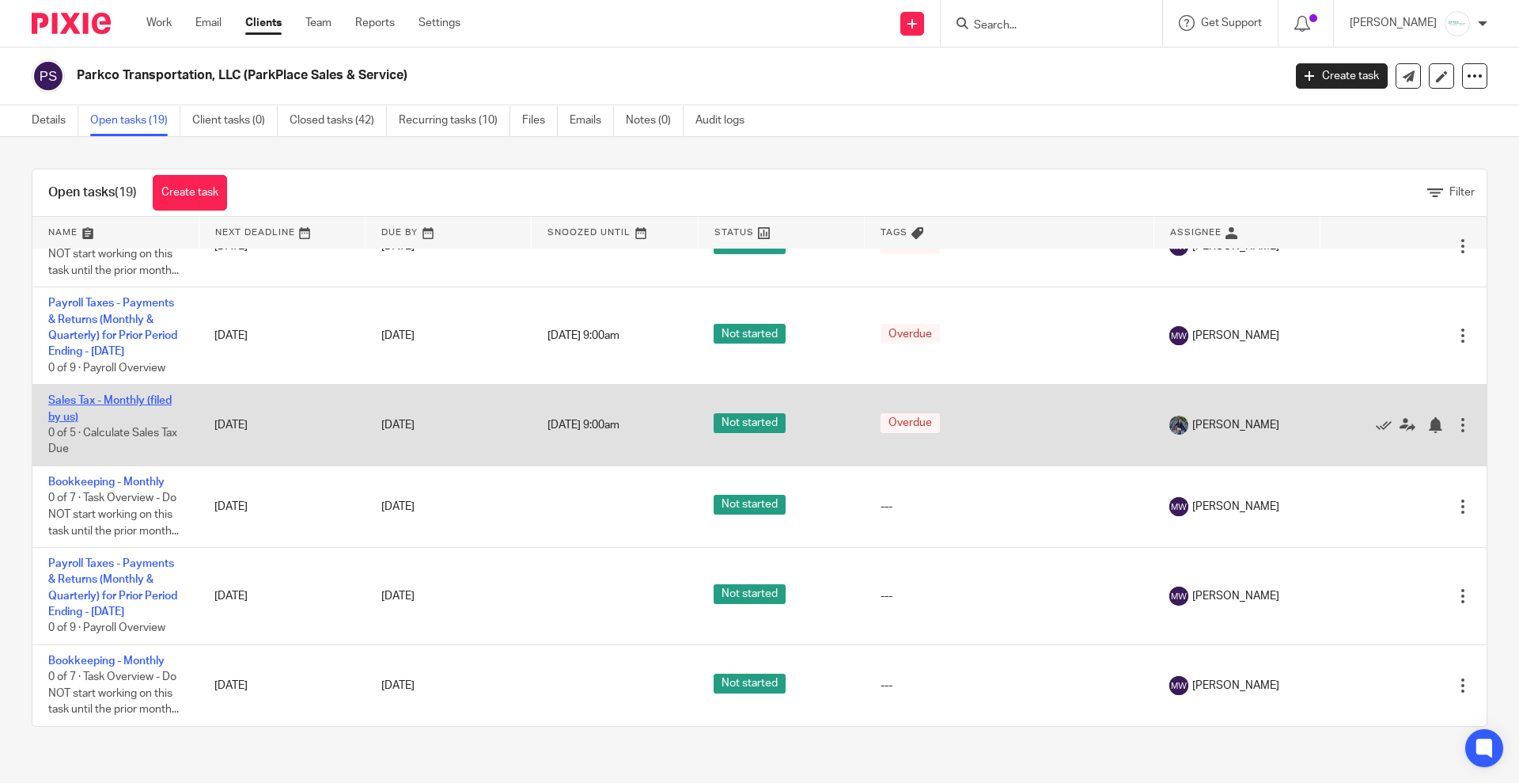
click at [126, 422] on link "Sales Tax - Monthly (filed by us)" at bounding box center [109, 408] width 123 height 27
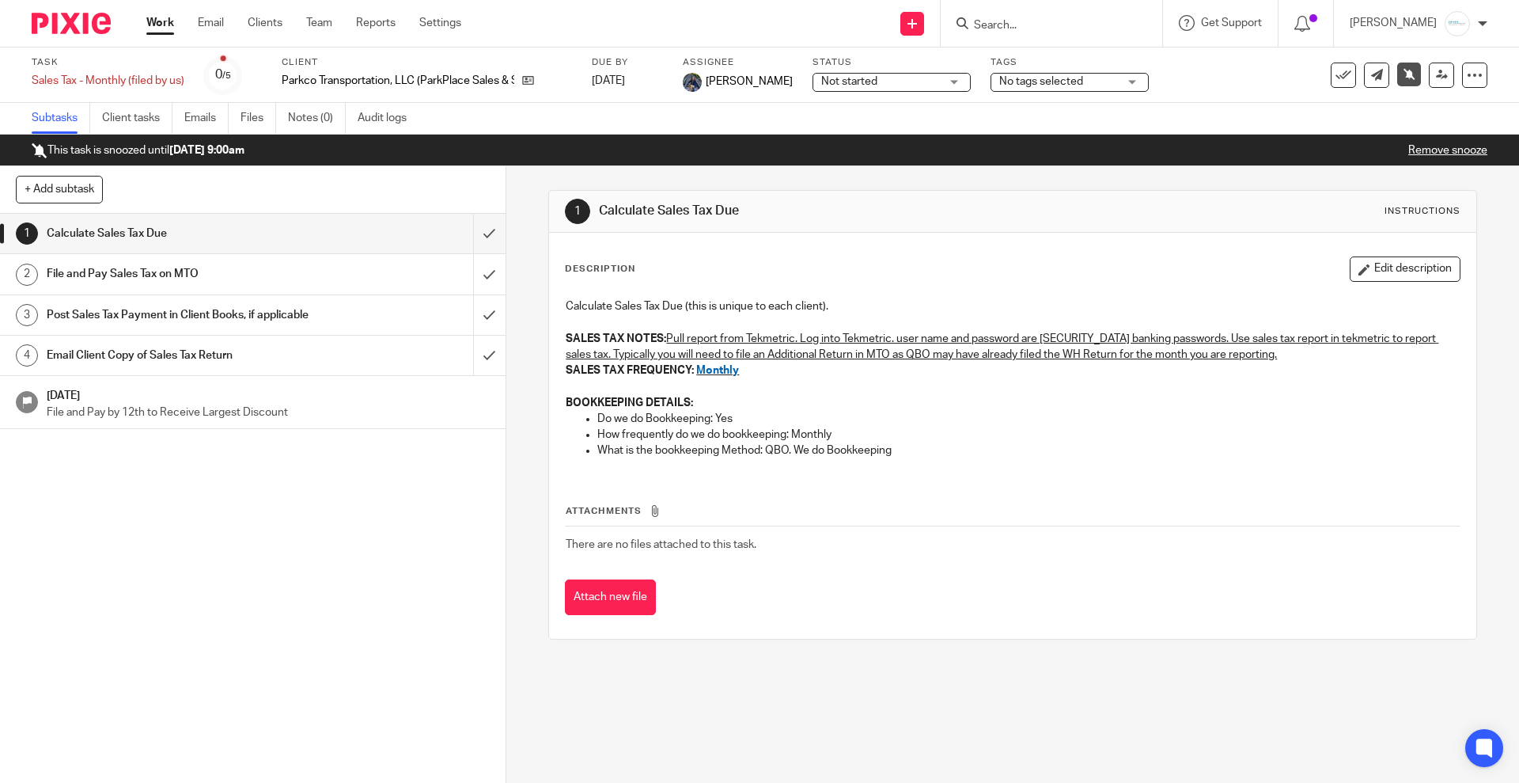
click at [932, 87] on div "Not started Not started" at bounding box center [892, 82] width 158 height 19
click at [1011, 85] on span "No tags selected" at bounding box center [1041, 81] width 84 height 11
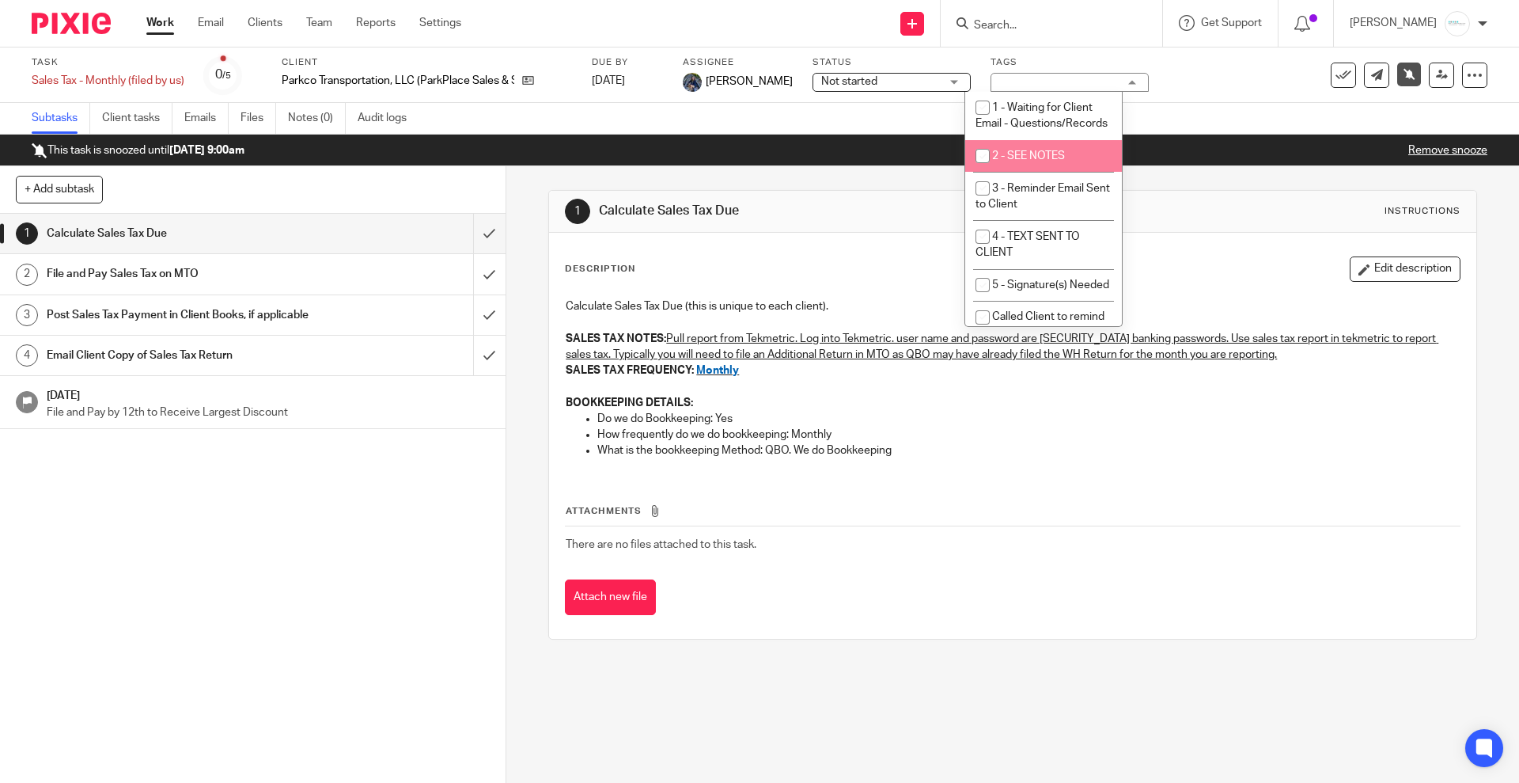
click at [1018, 161] on span "2 - SEE NOTES" at bounding box center [1028, 155] width 73 height 11
checkbox input "true"
click at [1016, 123] on li "1 - Waiting for Client Email - Questions/Records" at bounding box center [1043, 116] width 157 height 48
click at [1047, 140] on li "1 - Waiting for Client Email - Questions/Records" at bounding box center [1043, 116] width 157 height 48
checkbox input "false"
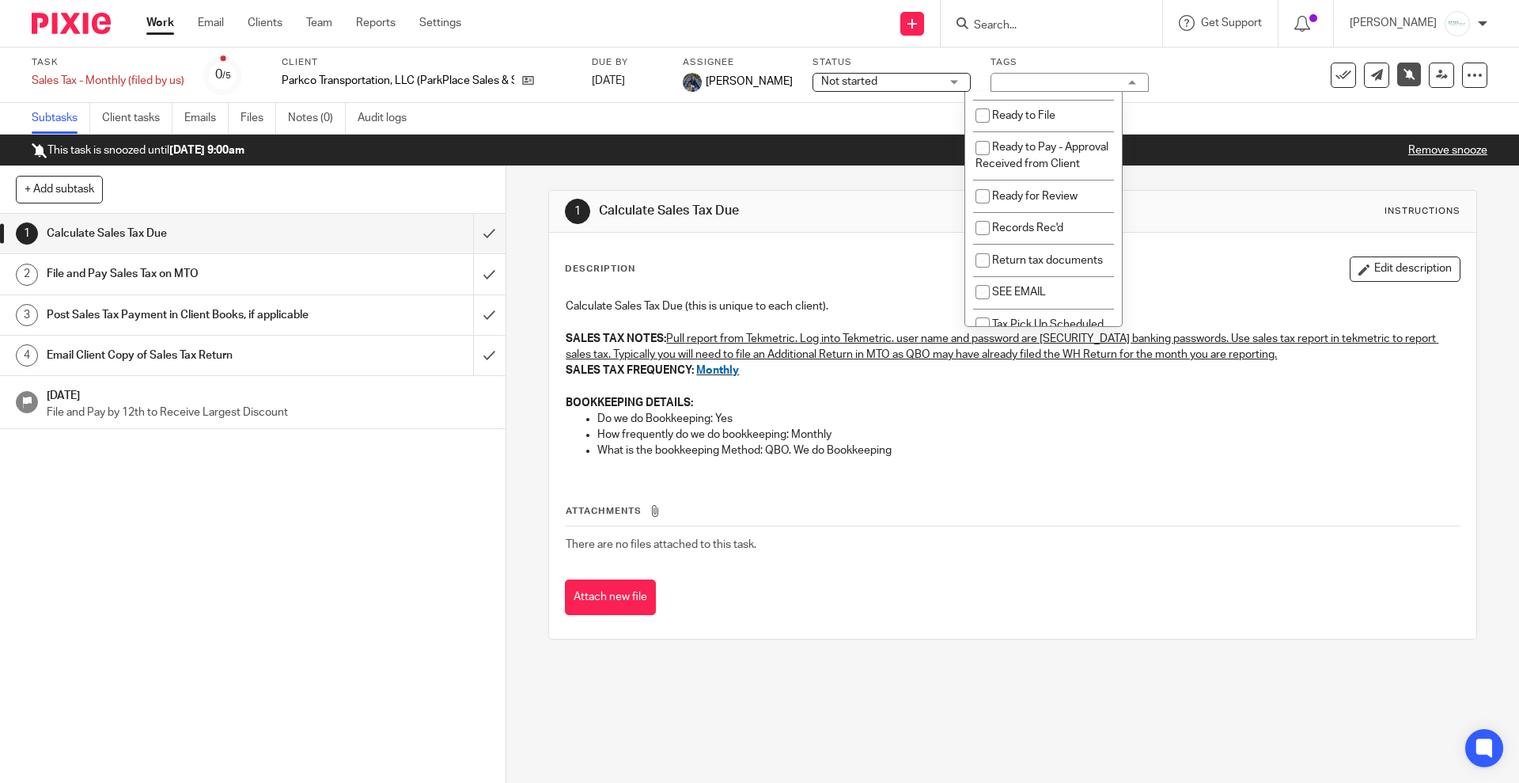
scroll to position [1088, 0]
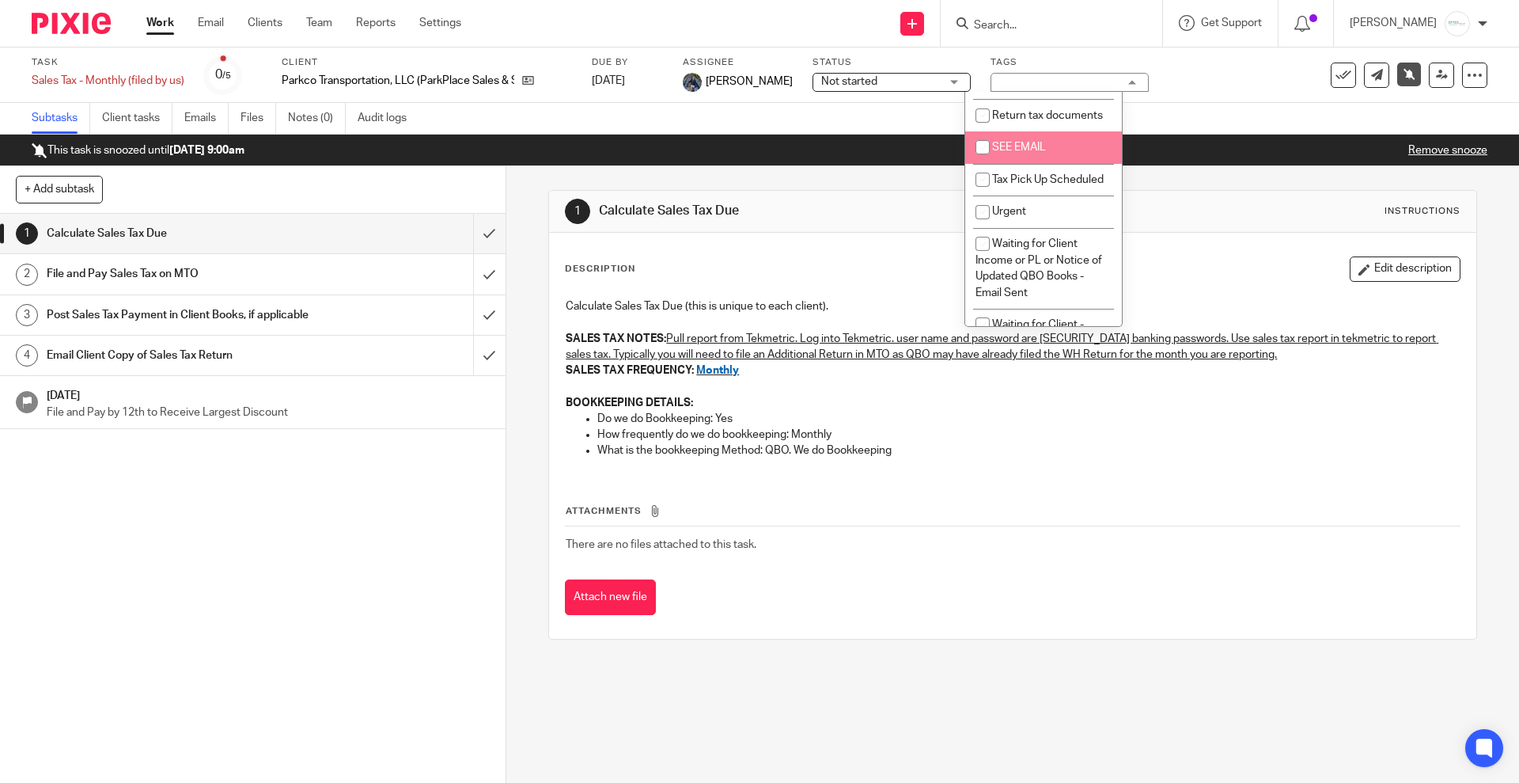
drag, startPoint x: 1043, startPoint y: 248, endPoint x: 1025, endPoint y: 248, distance: 18.2
click at [1042, 153] on span "SEE EMAIL" at bounding box center [1019, 147] width 54 height 11
checkbox input "true"
click at [301, 116] on link "Notes (0)" at bounding box center [317, 118] width 58 height 31
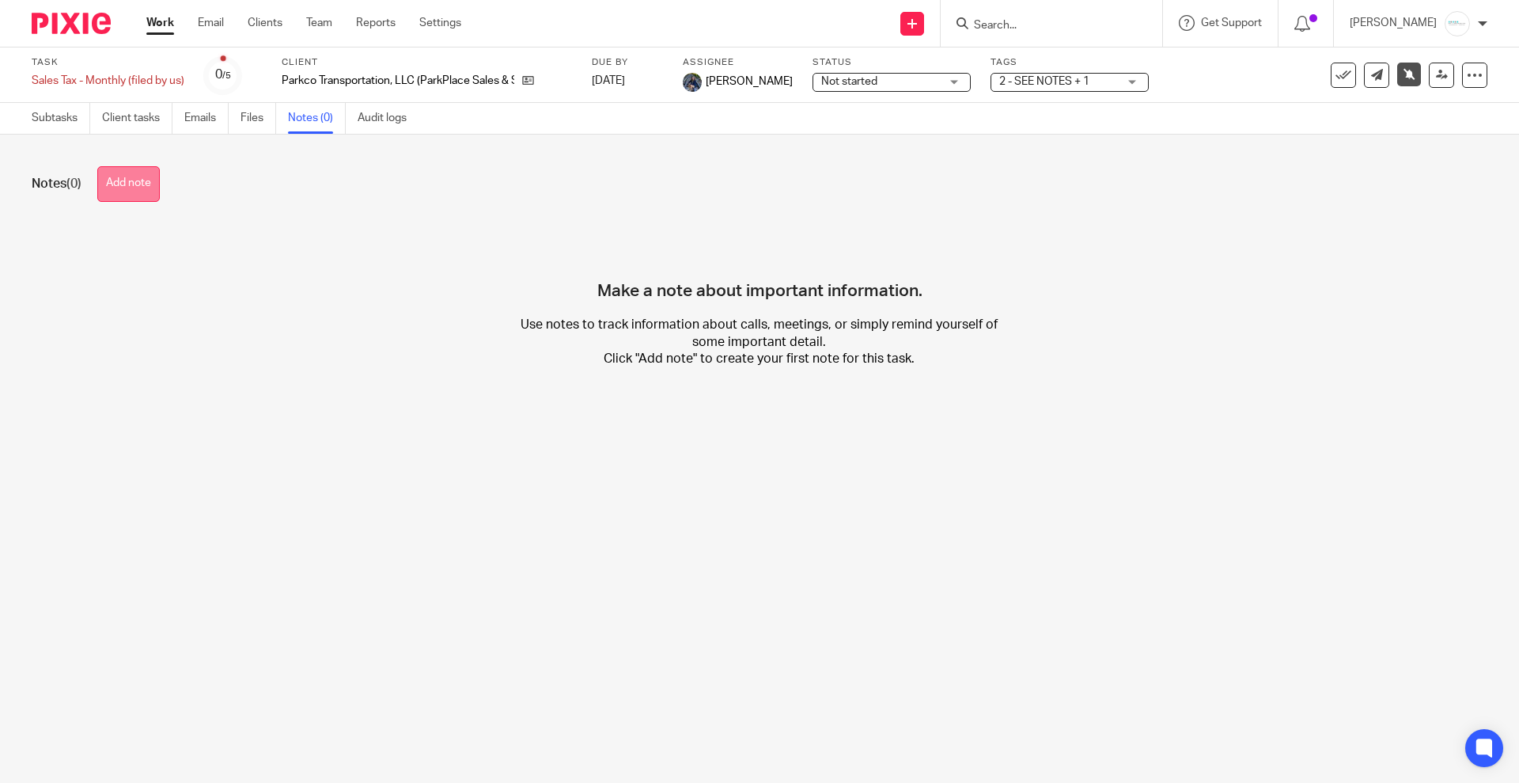
click at [114, 182] on button "Add note" at bounding box center [128, 184] width 63 height 36
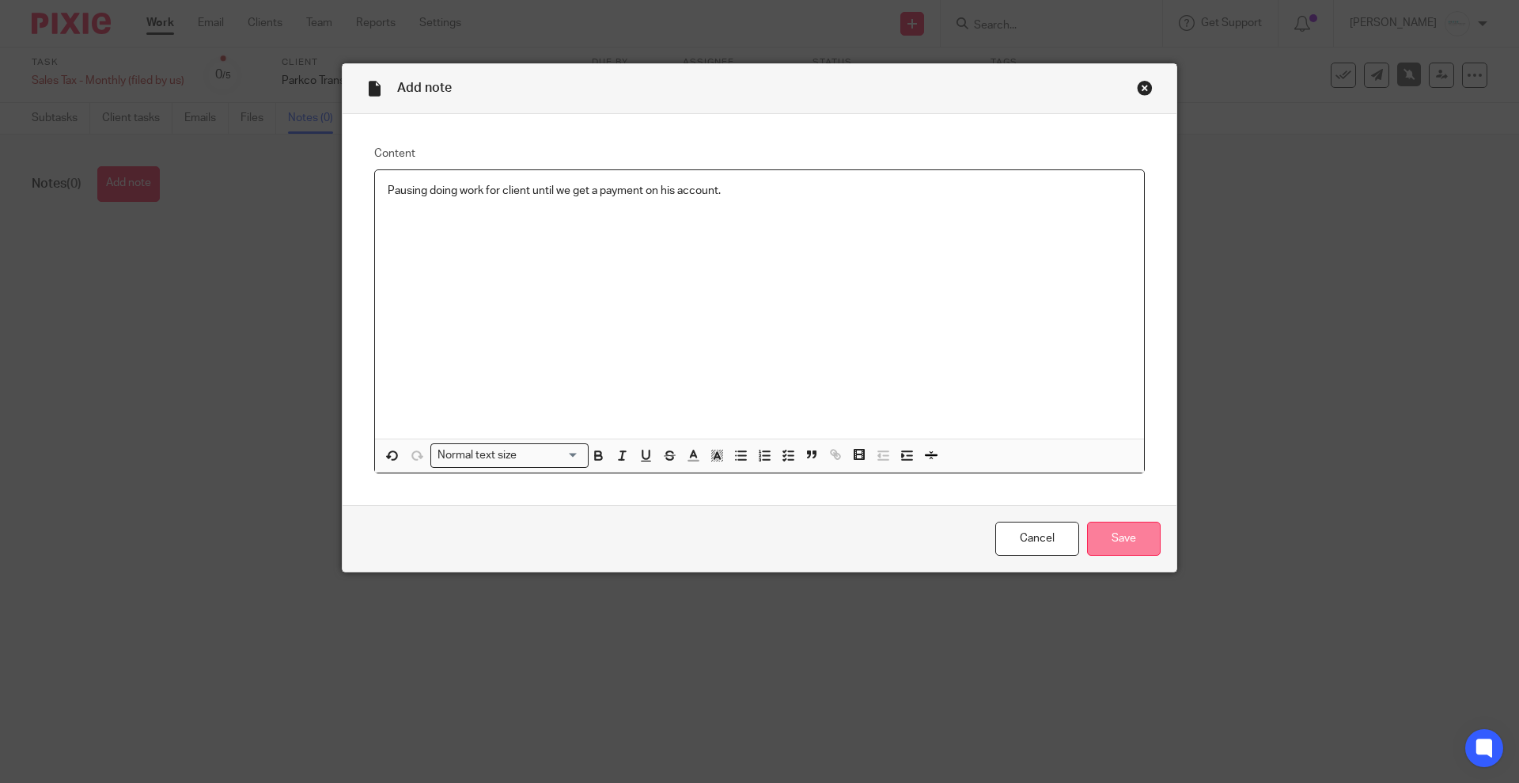
click at [1136, 537] on input "Save" at bounding box center [1124, 538] width 74 height 34
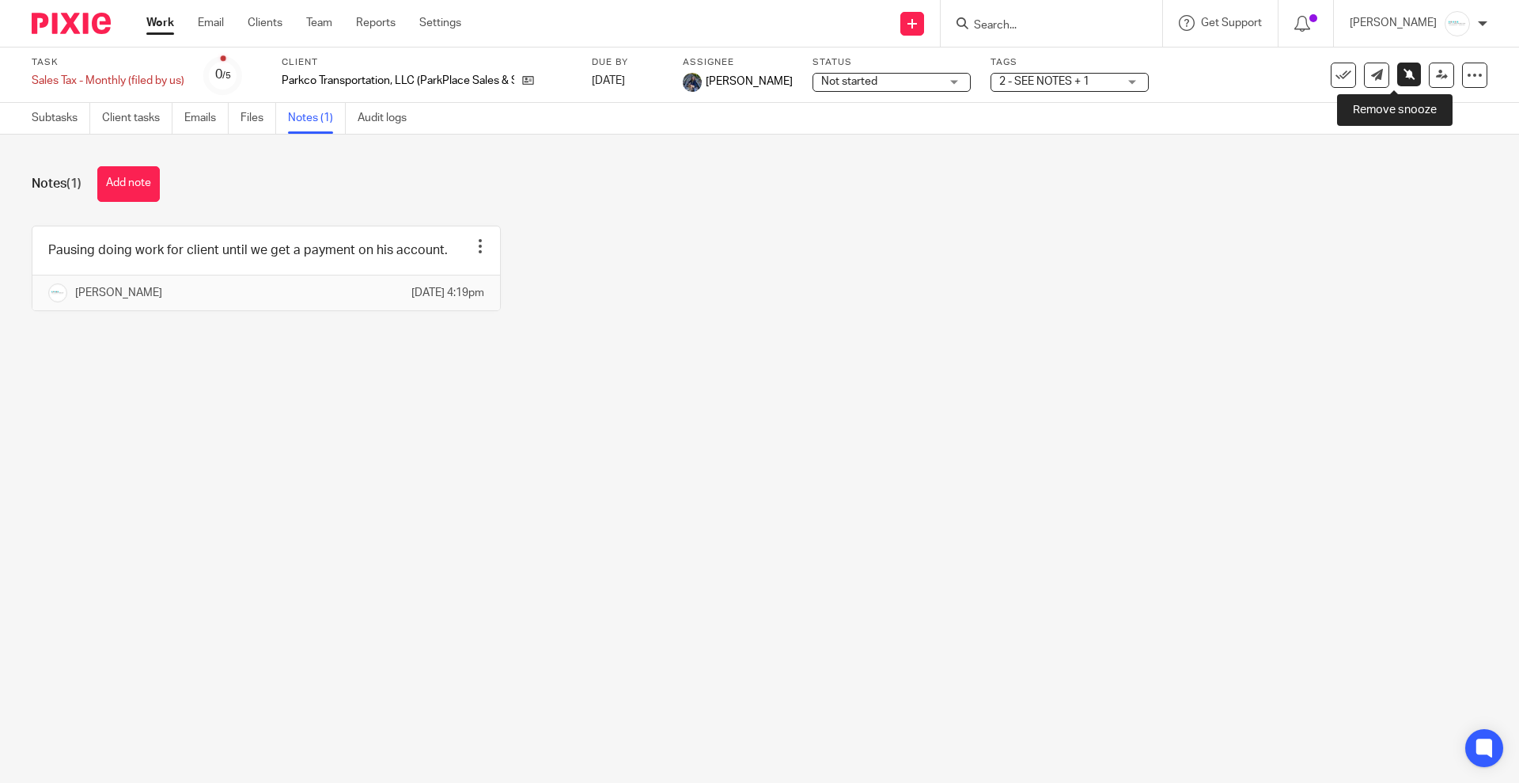
click at [1404, 78] on icon at bounding box center [1410, 74] width 12 height 12
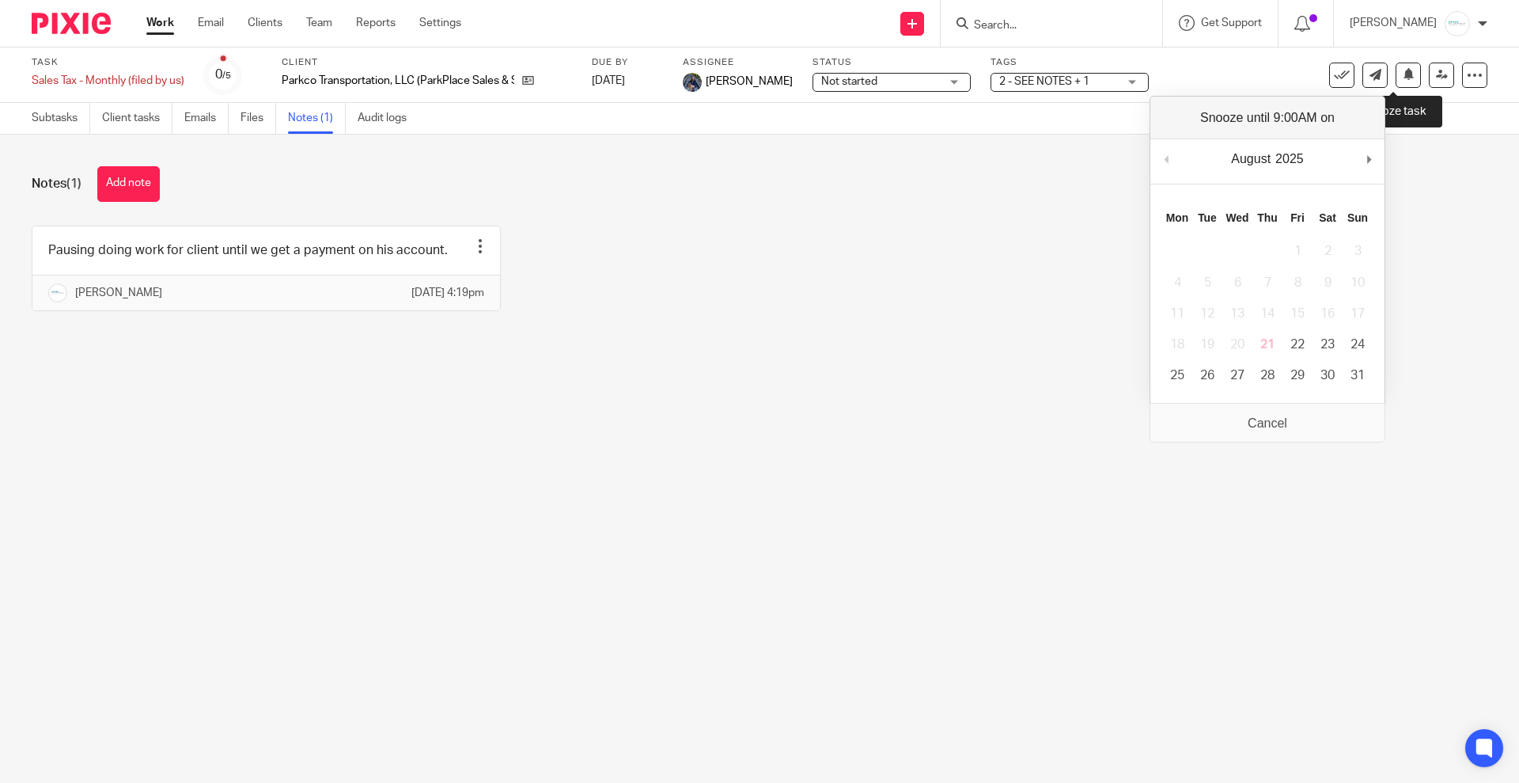
click at [1403, 78] on icon at bounding box center [1409, 74] width 12 height 12
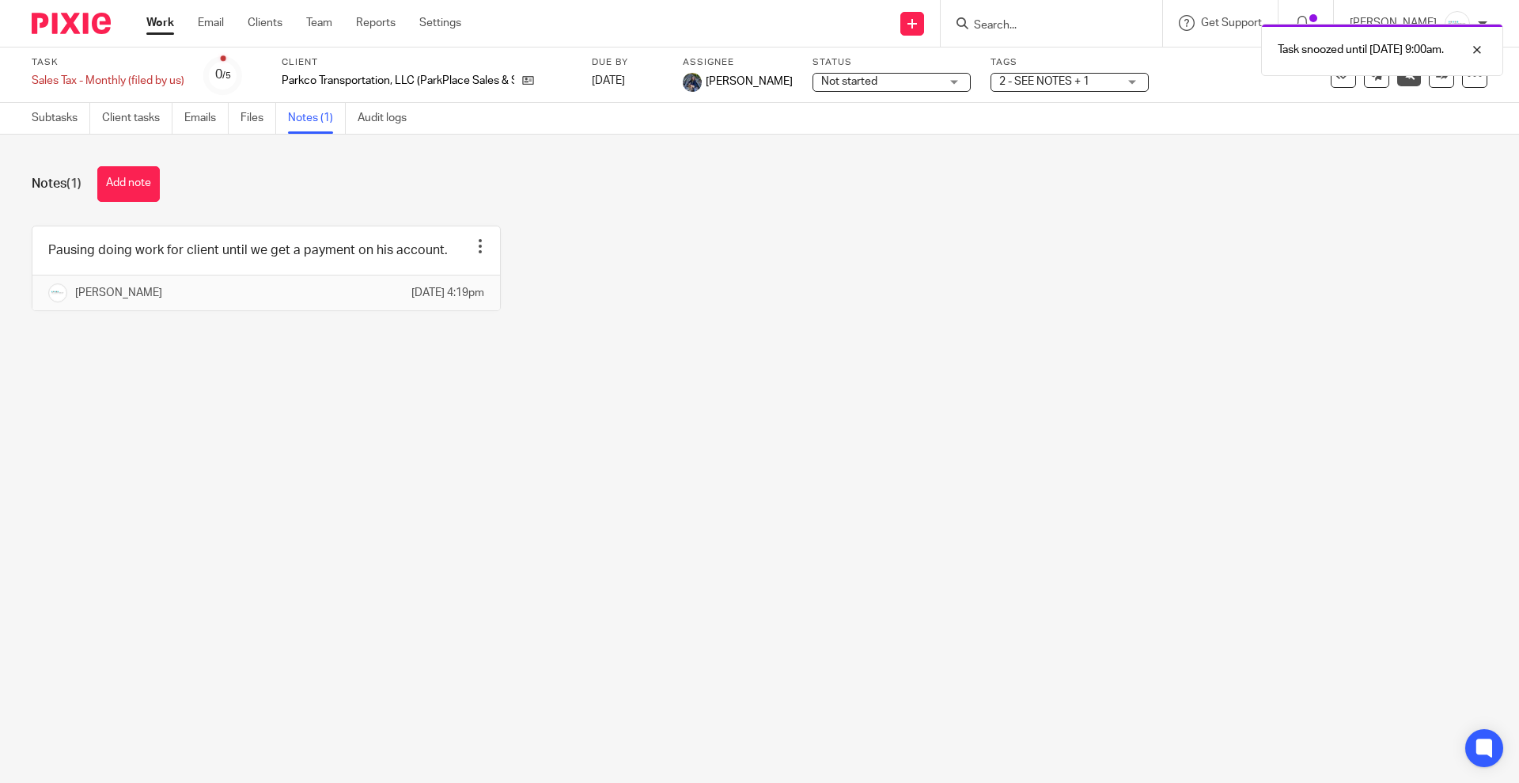
click at [952, 450] on main "Task Sales Tax - Monthly (filed by us) Save Sales Tax - Monthly (filed by us) 0…" at bounding box center [759, 391] width 1519 height 783
click at [207, 27] on link "Email" at bounding box center [211, 23] width 26 height 16
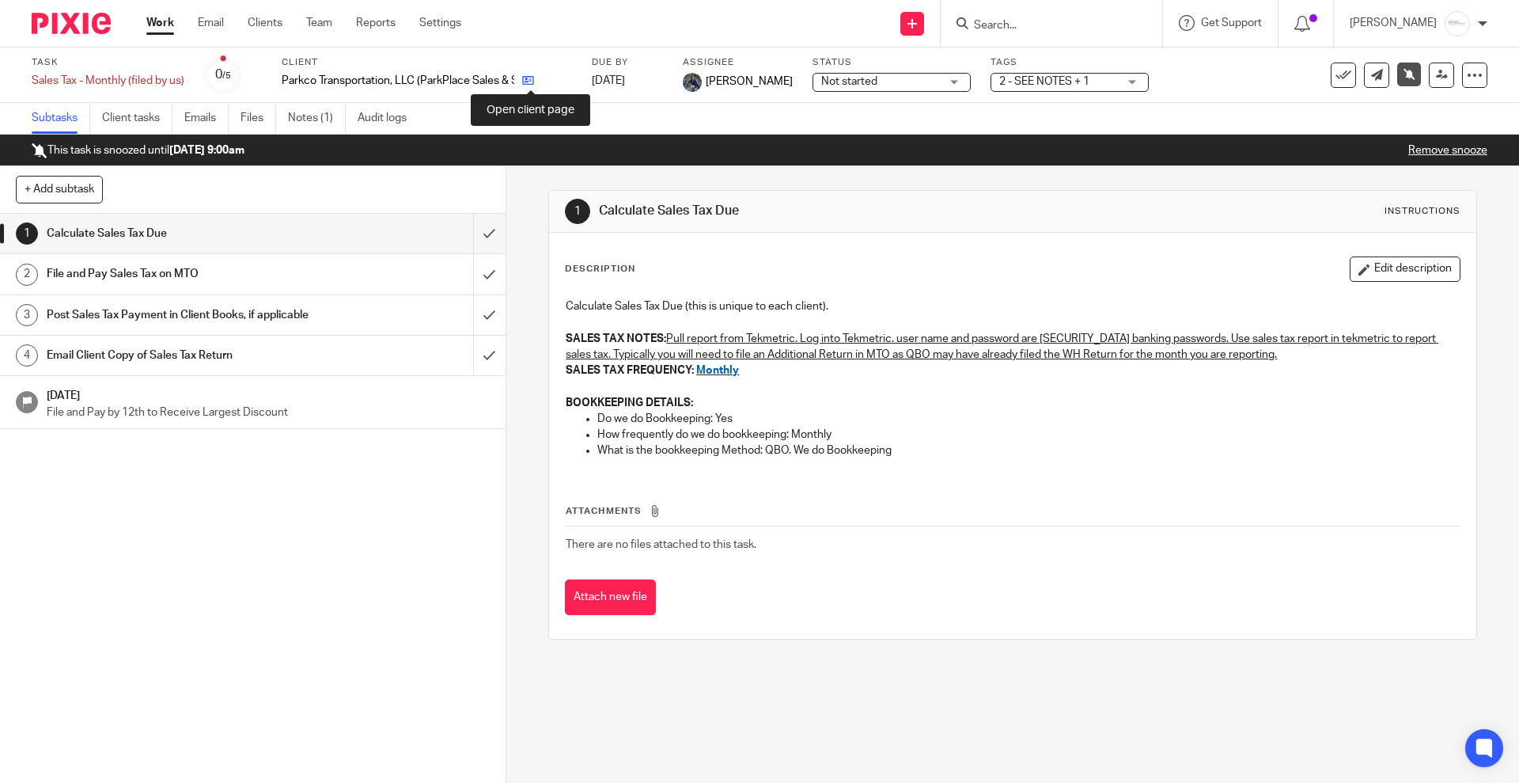
click at [528, 80] on icon at bounding box center [528, 80] width 12 height 12
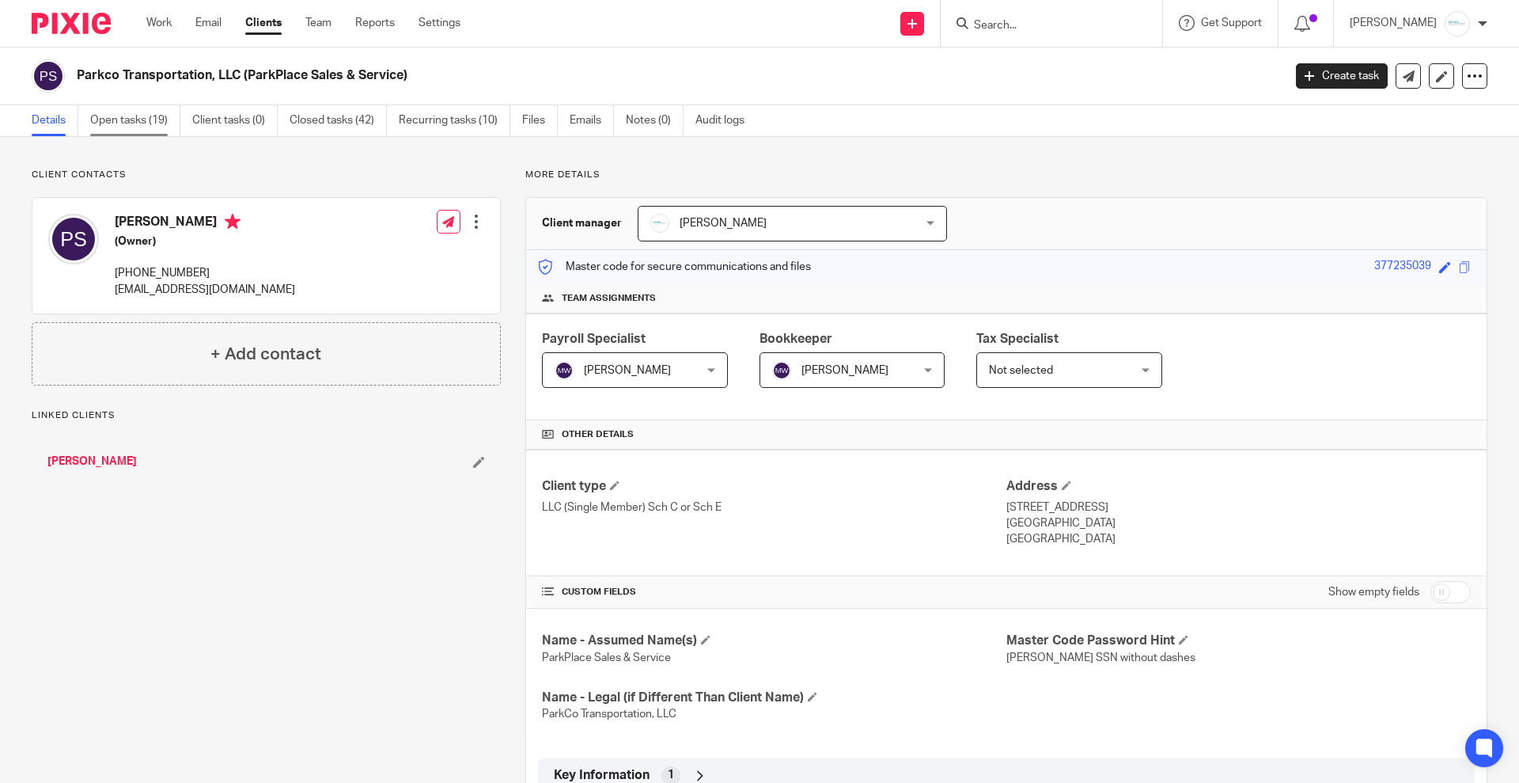
click at [146, 122] on link "Open tasks (19)" at bounding box center [135, 120] width 90 height 31
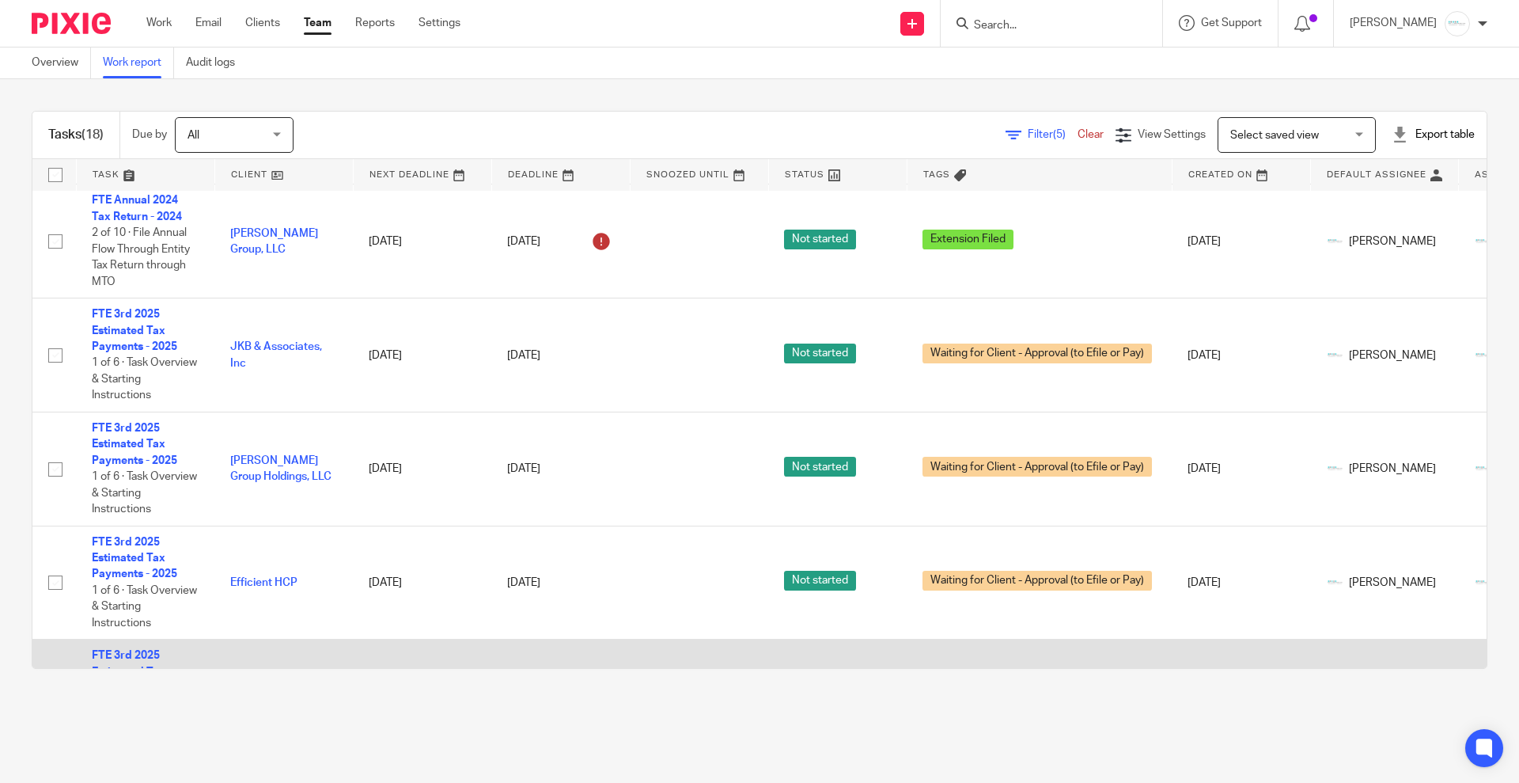
scroll to position [396, 0]
